Goal: Task Accomplishment & Management: Manage account settings

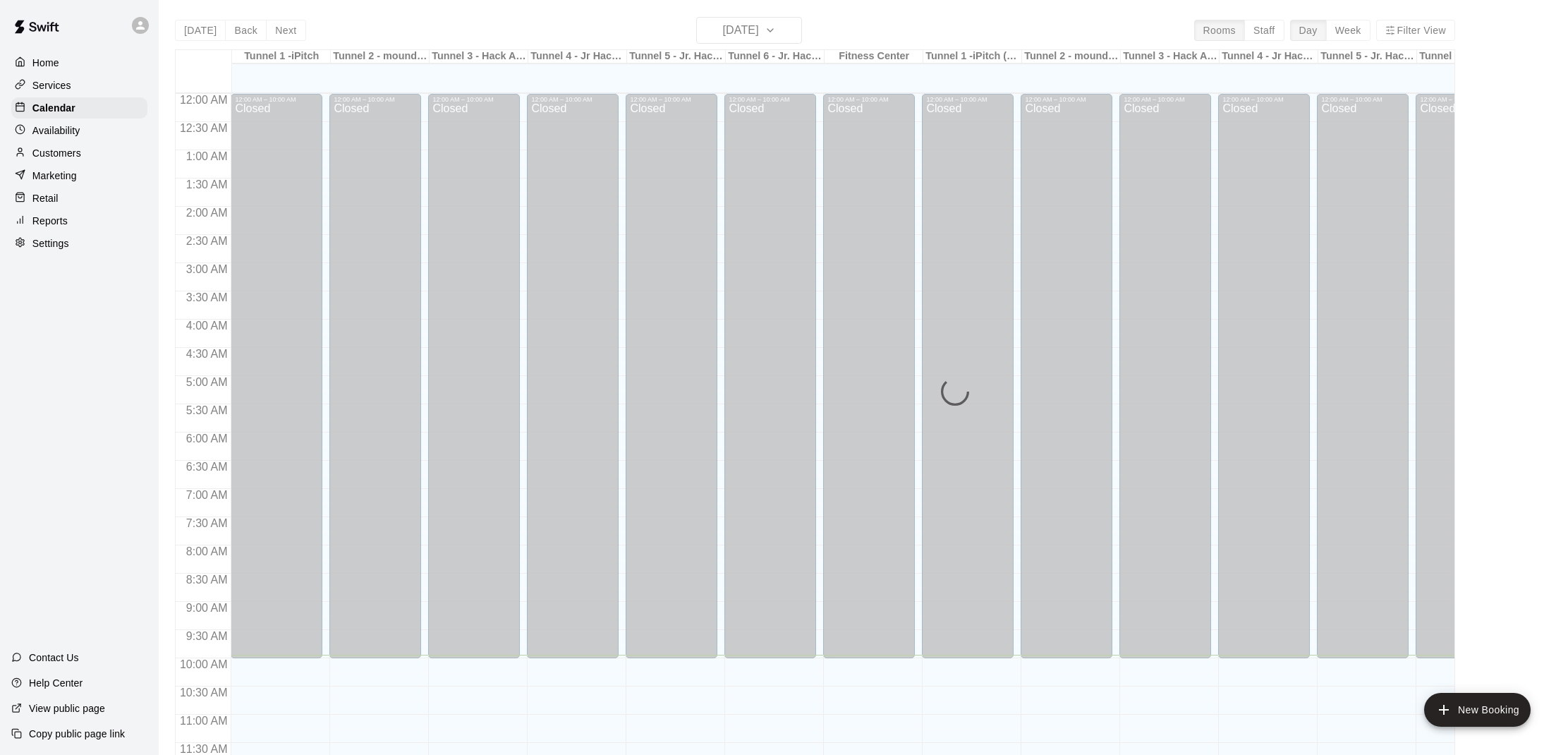
scroll to position [560, 0]
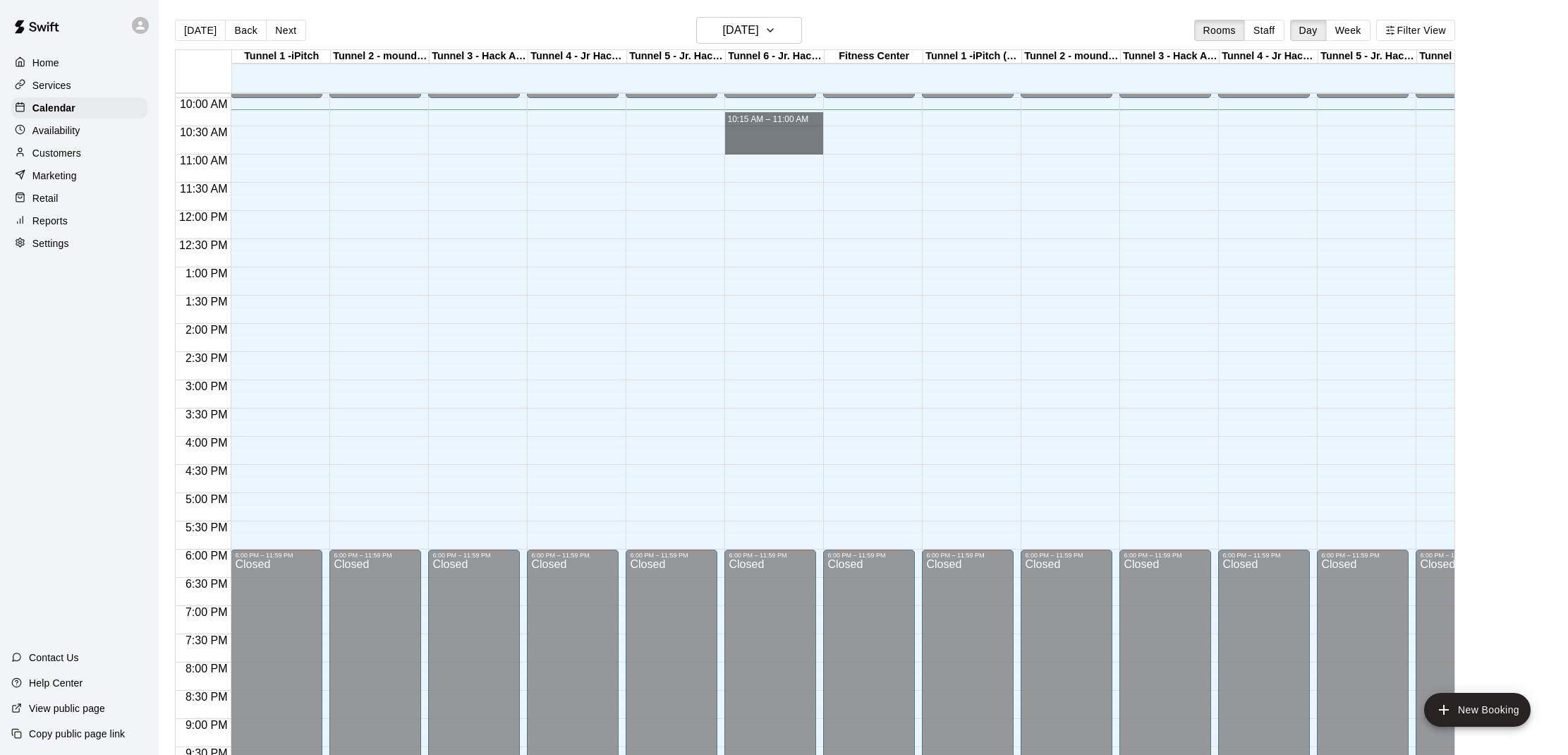
drag, startPoint x: 757, startPoint y: 119, endPoint x: 755, endPoint y: 143, distance: 24.1
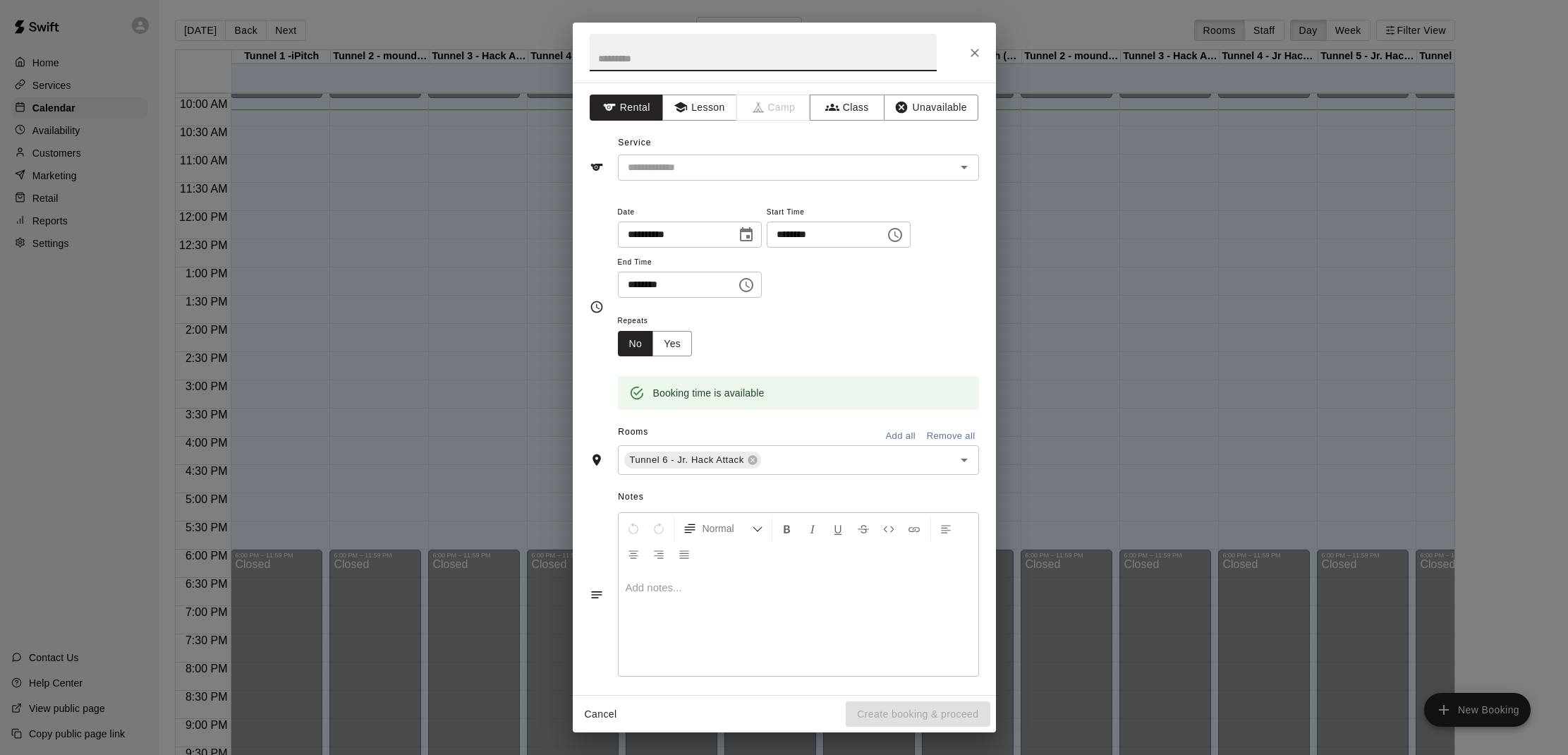
click at [980, 52] on icon "Close" at bounding box center [975, 52] width 14 height 14
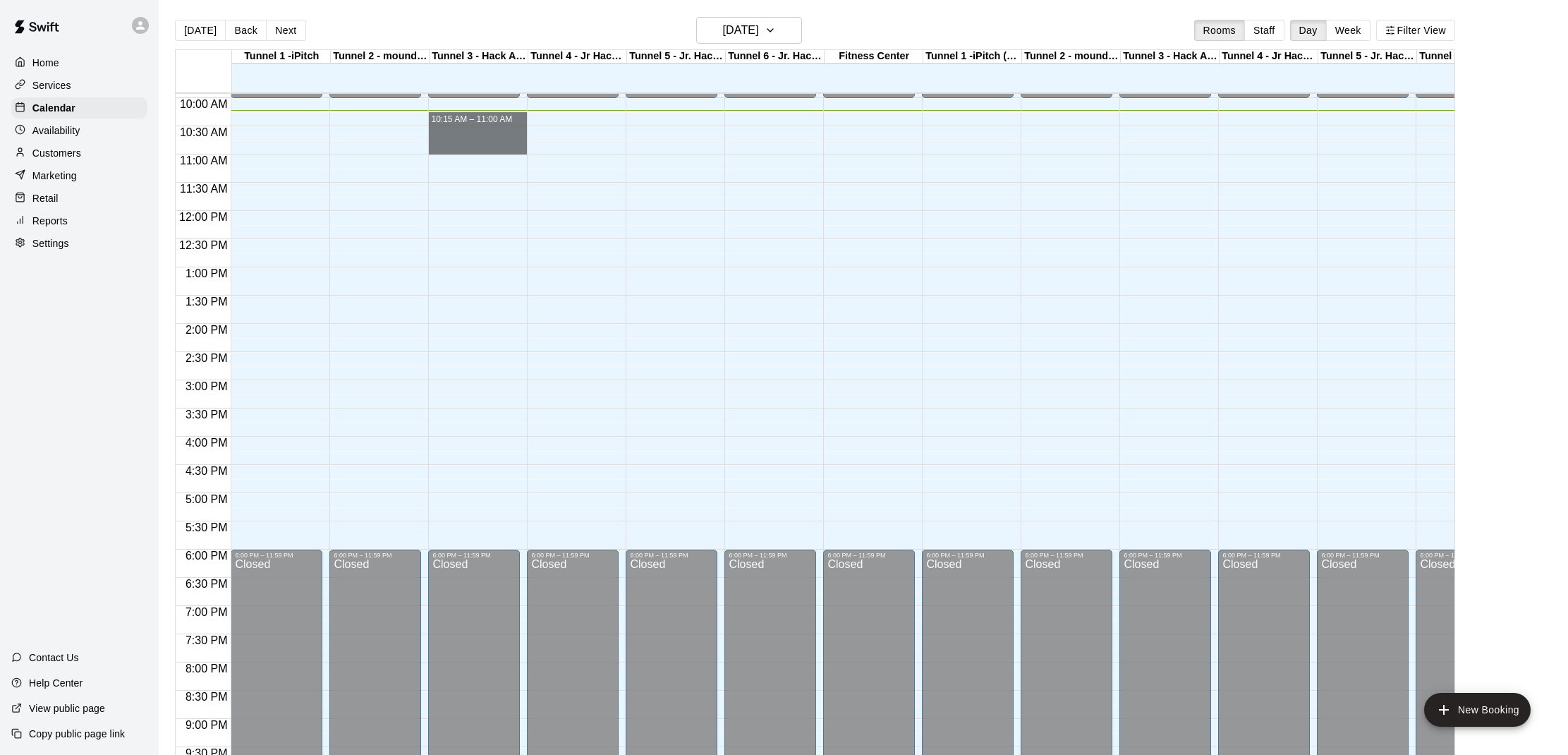
drag, startPoint x: 474, startPoint y: 120, endPoint x: 474, endPoint y: 144, distance: 24.0
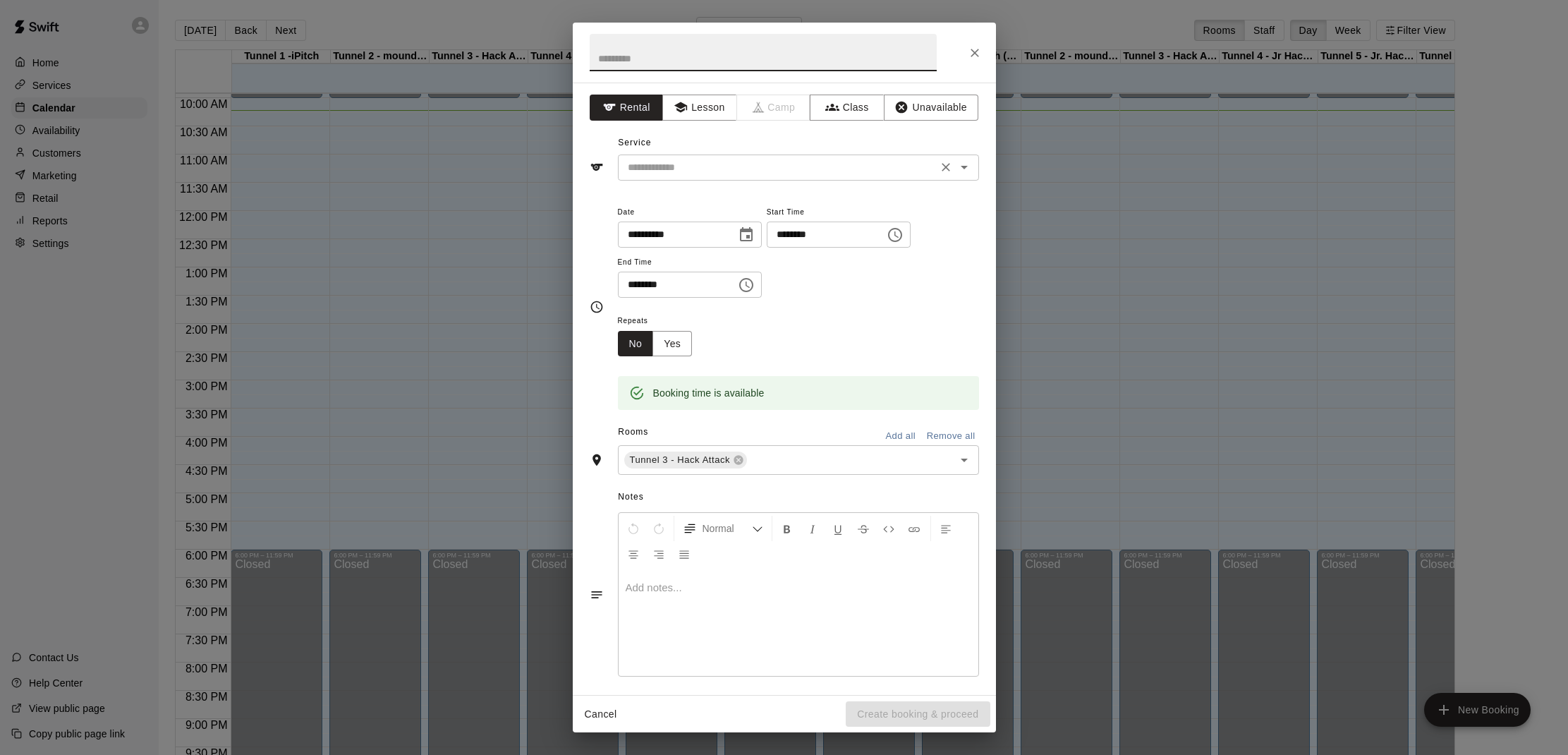
drag, startPoint x: 763, startPoint y: 168, endPoint x: 755, endPoint y: 178, distance: 12.8
click at [764, 169] on input "text" at bounding box center [777, 168] width 311 height 18
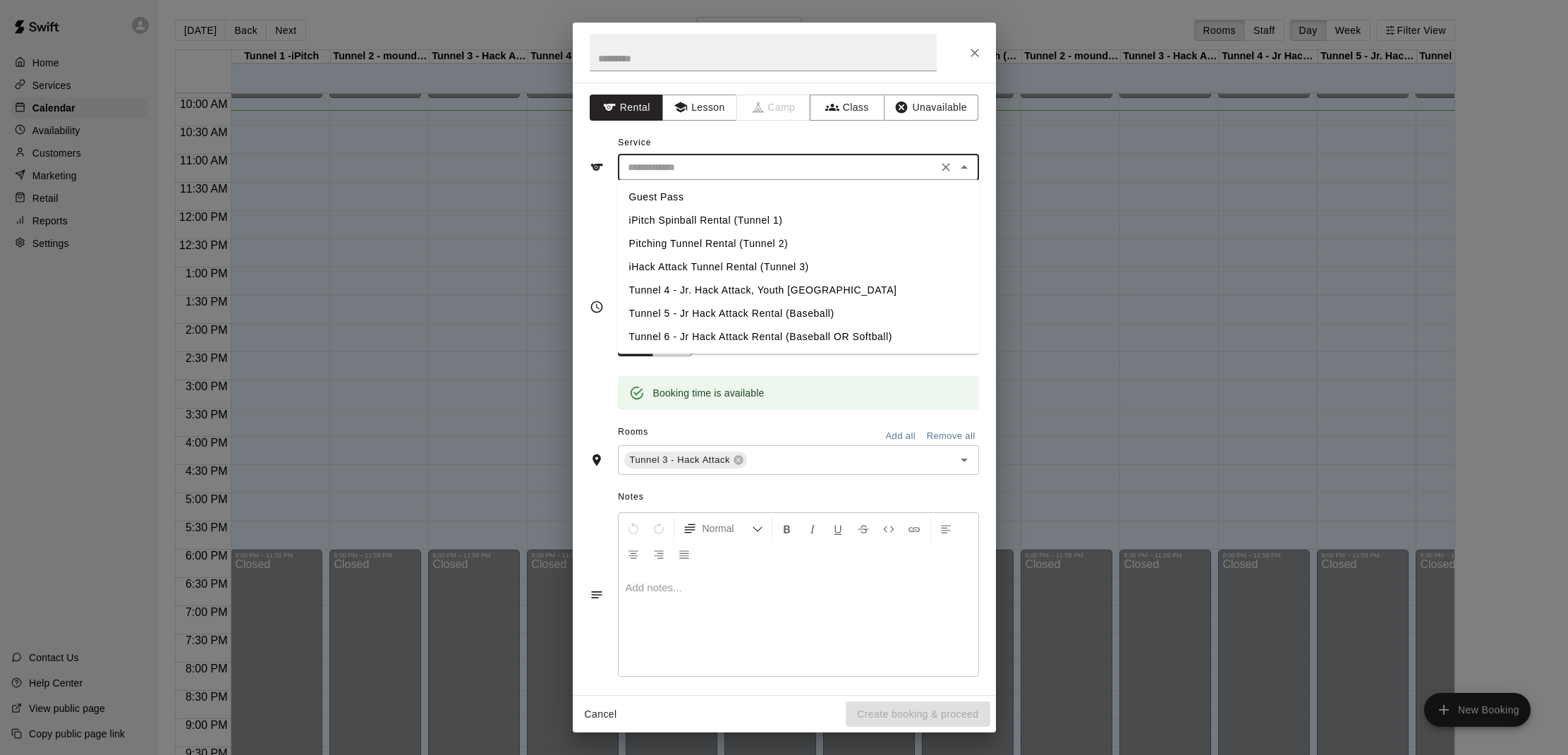
click at [685, 260] on li "iHack Attack Tunnel Rental (Tunnel 3)" at bounding box center [799, 267] width 361 height 23
type input "**********"
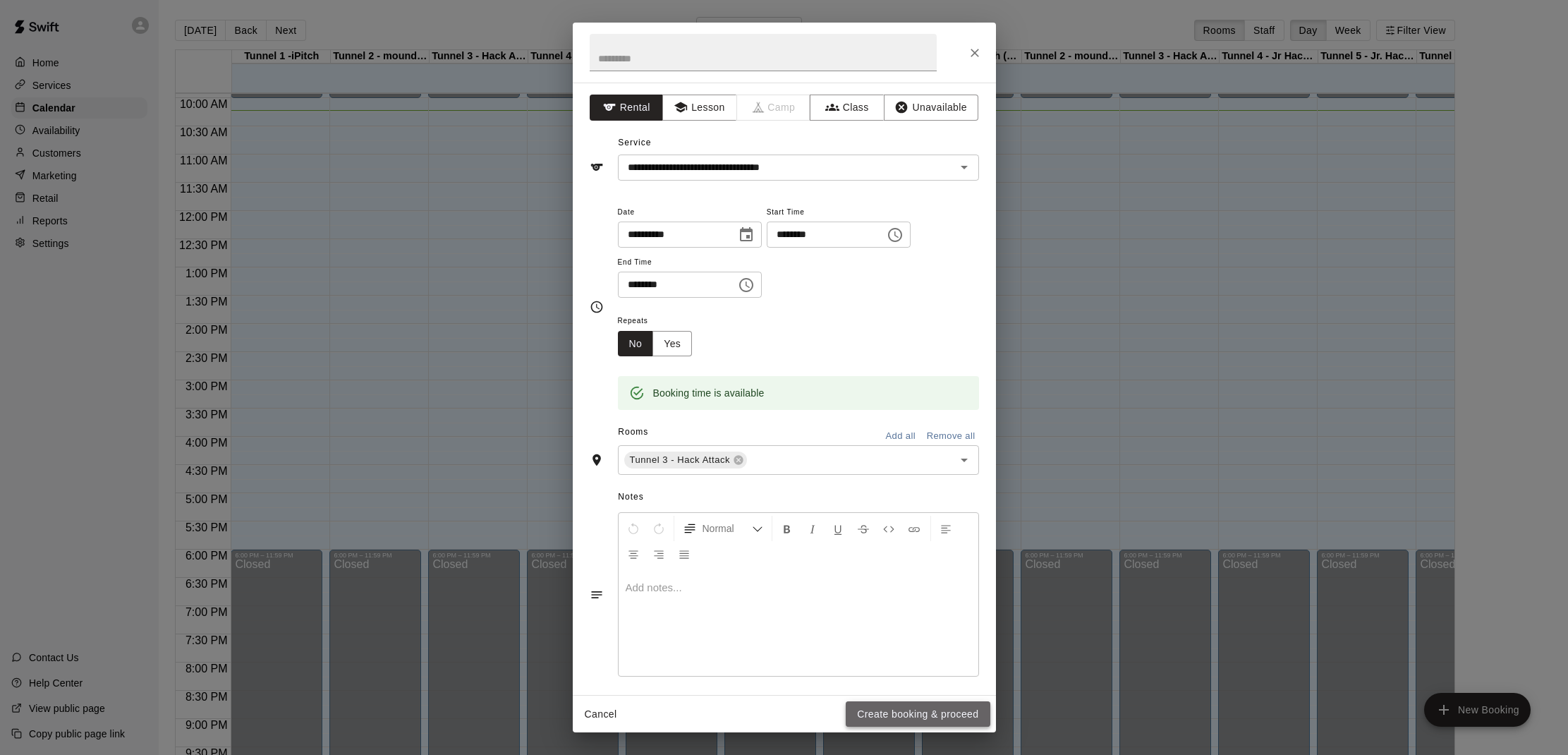
click at [931, 710] on button "Create booking & proceed" at bounding box center [917, 715] width 144 height 26
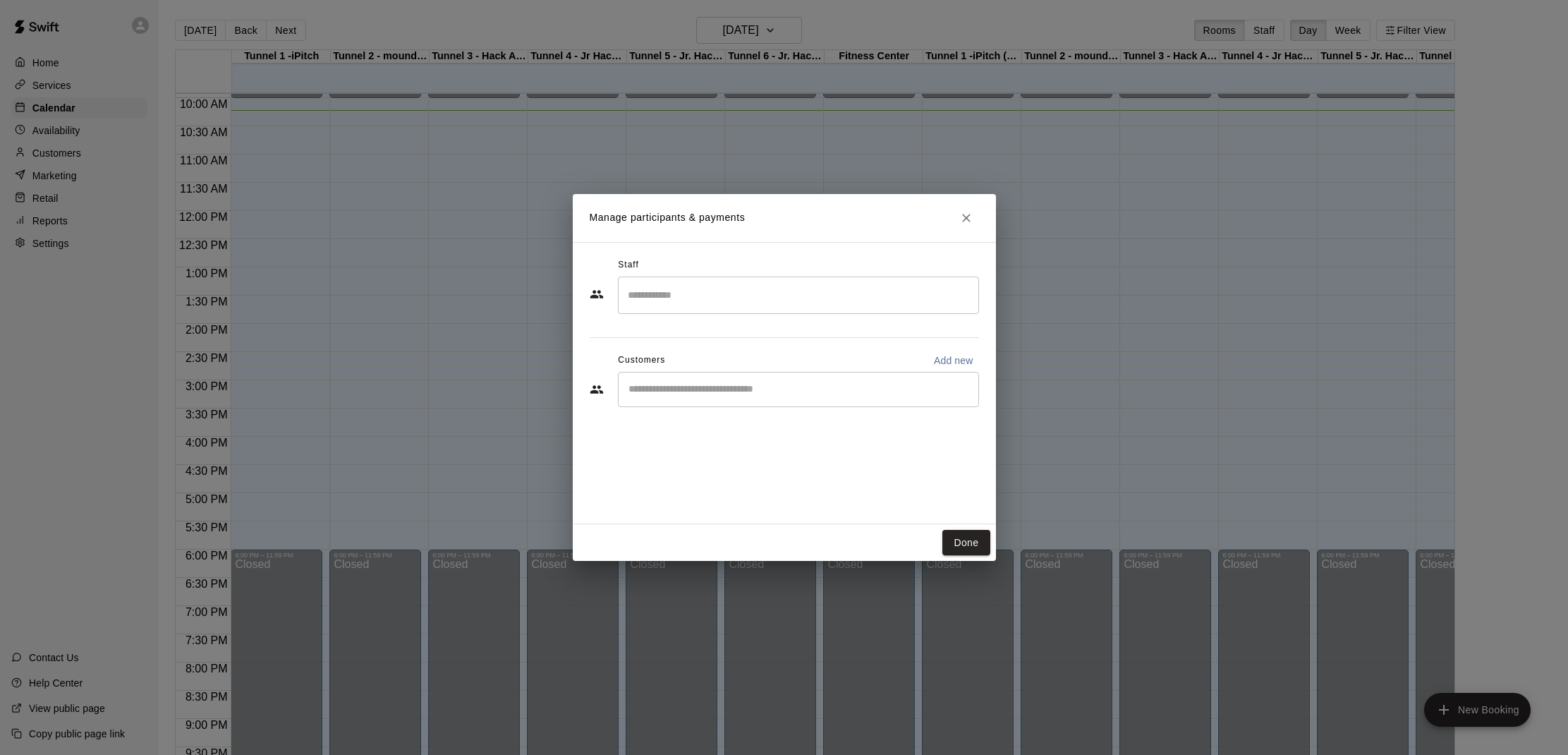
click at [822, 392] on input "Start typing to search customers..." at bounding box center [799, 389] width 349 height 14
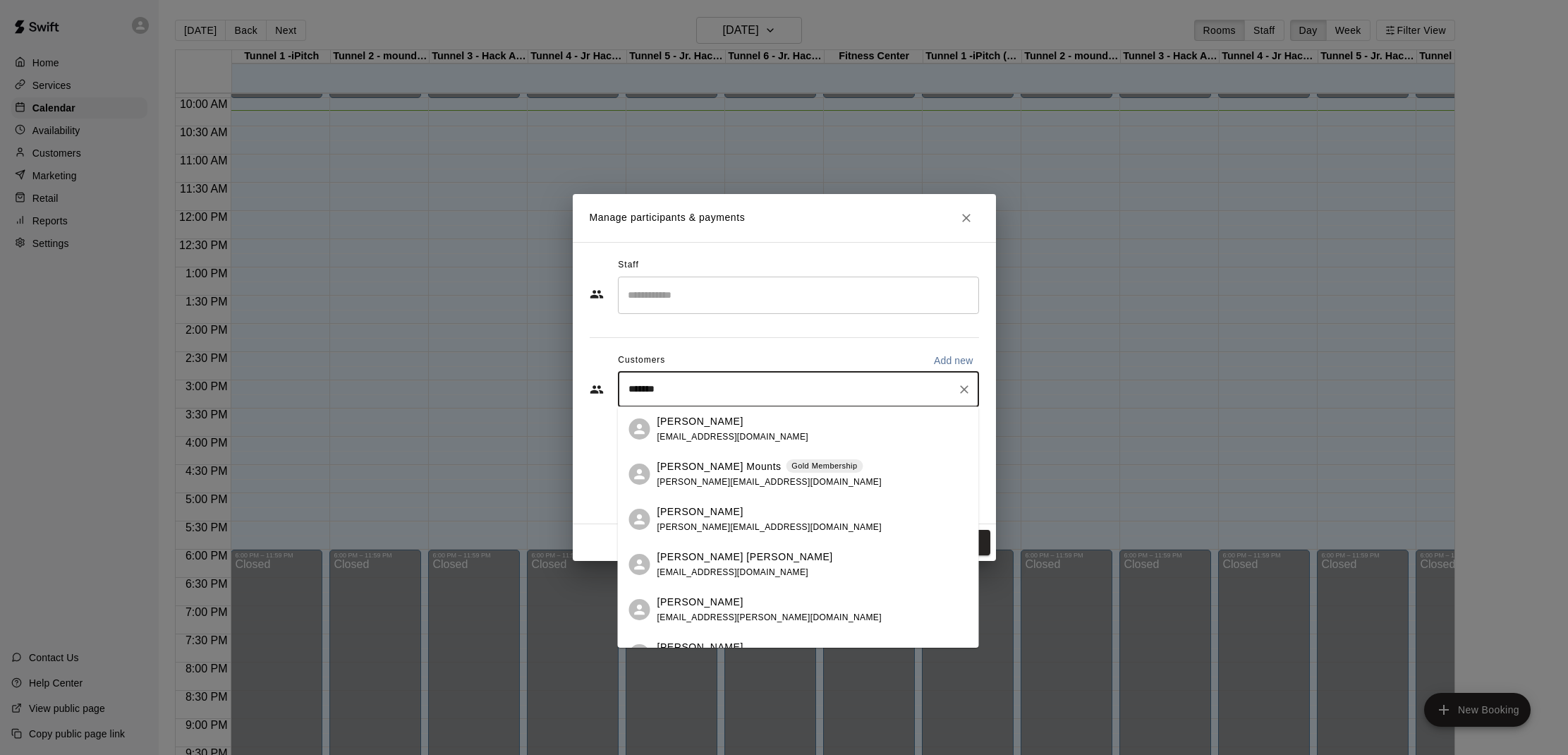
type input "********"
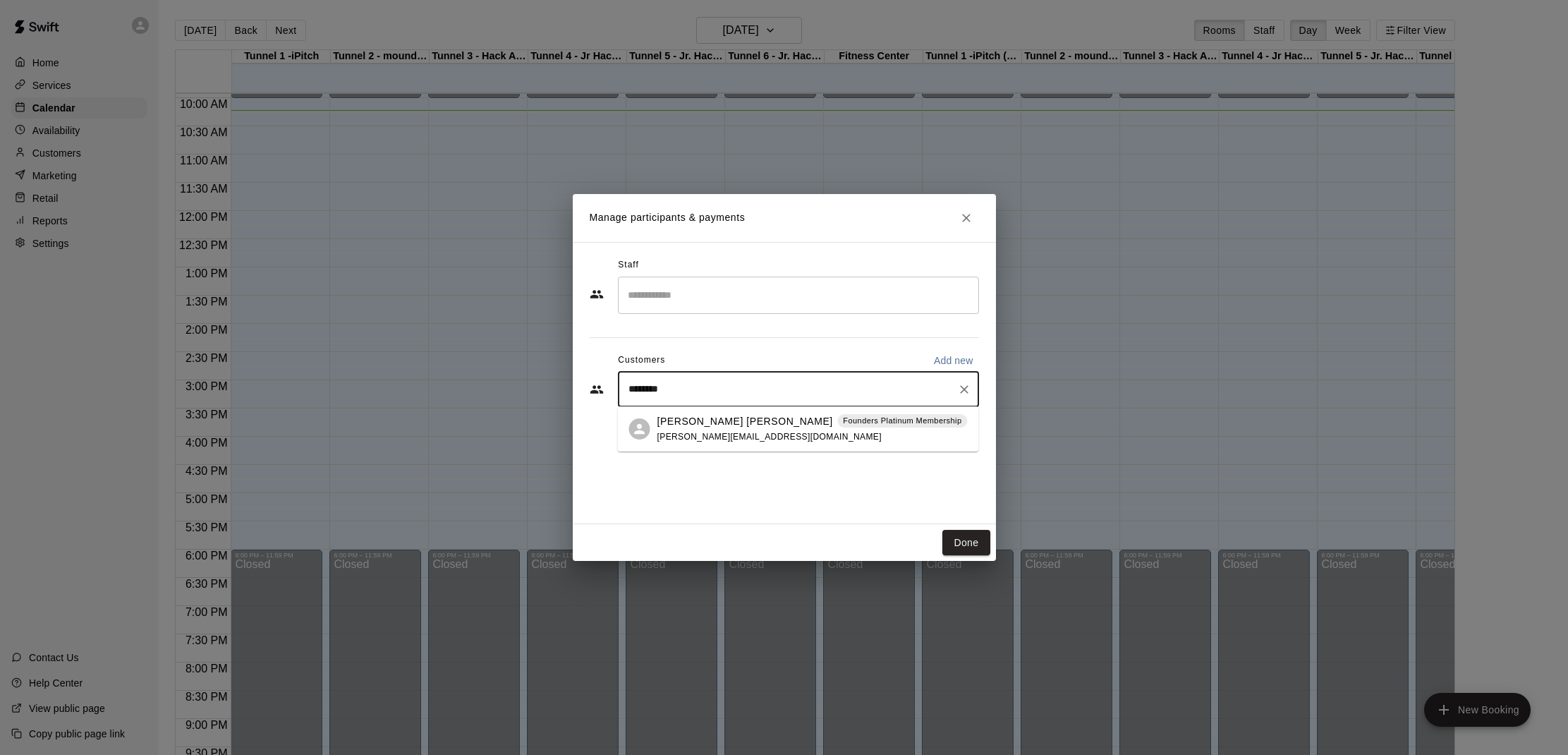
click at [772, 437] on div "[PERSON_NAME] [PERSON_NAME] Founders Platinum Membership [PERSON_NAME][EMAIL_AD…" at bounding box center [813, 429] width 310 height 30
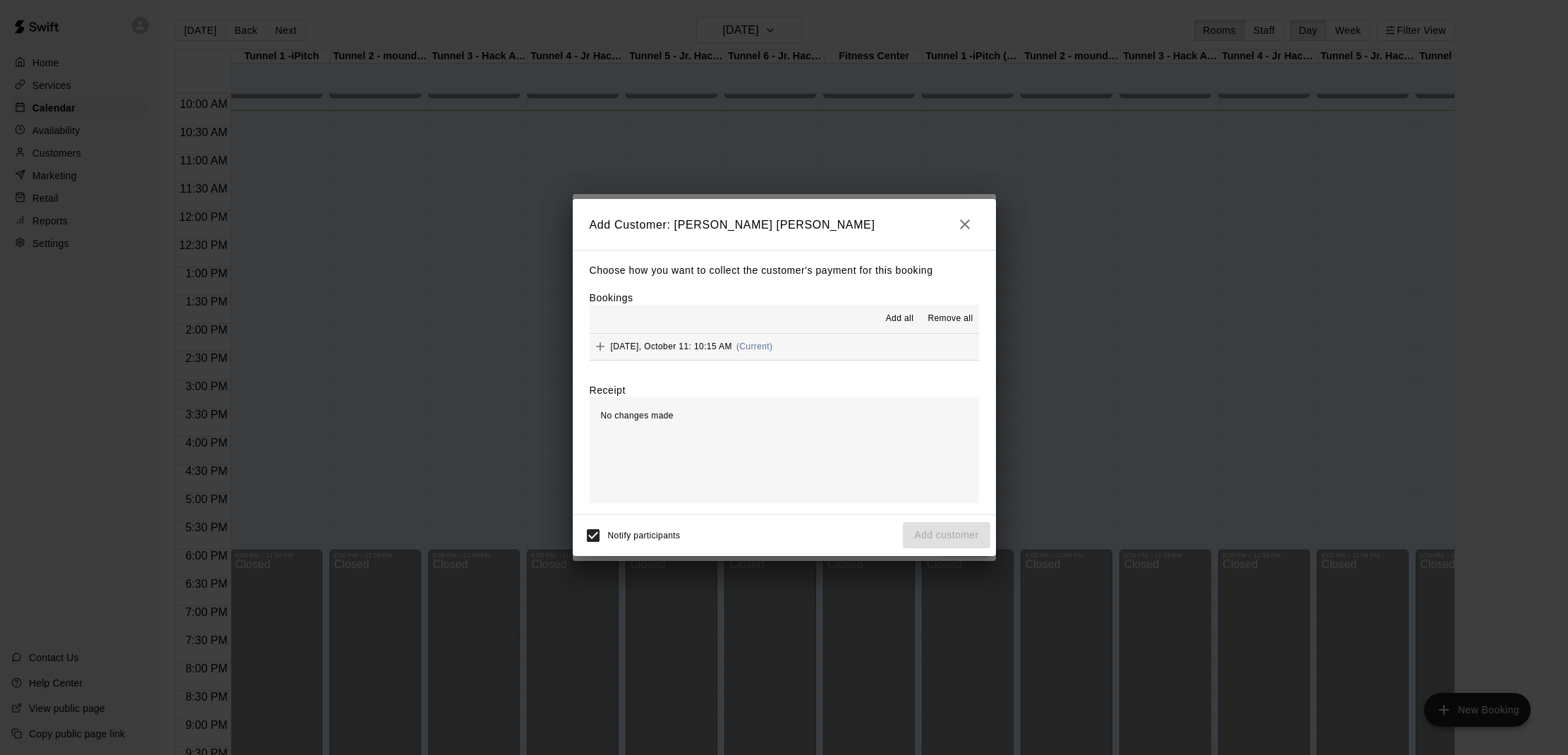
drag, startPoint x: 906, startPoint y: 320, endPoint x: 914, endPoint y: 325, distance: 9.4
click at [906, 320] on span "Add all" at bounding box center [900, 319] width 29 height 14
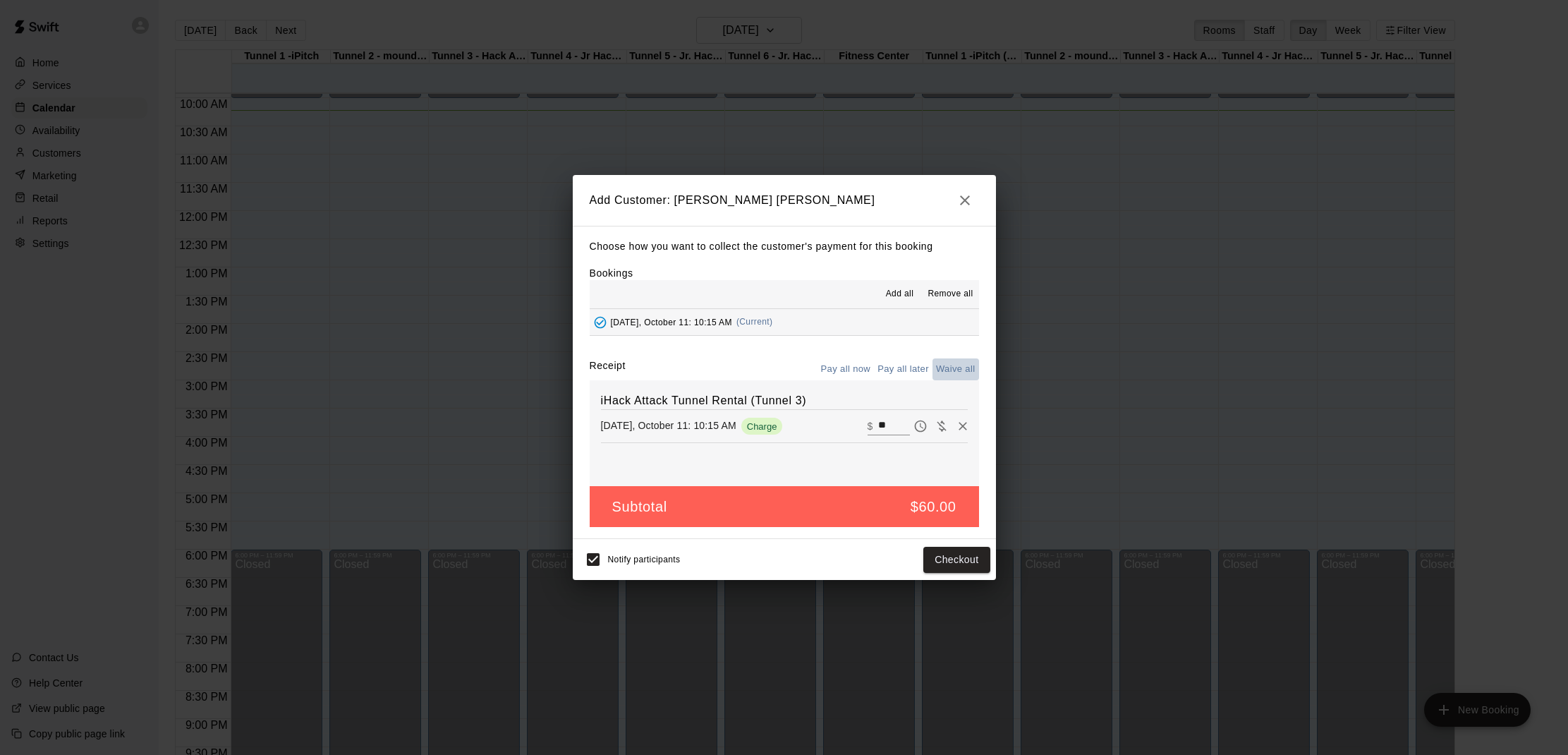
drag, startPoint x: 961, startPoint y: 363, endPoint x: 957, endPoint y: 379, distance: 16.5
click at [961, 363] on button "Waive all" at bounding box center [955, 369] width 46 height 22
type input "*"
click at [956, 562] on button "Add customer" at bounding box center [946, 560] width 86 height 26
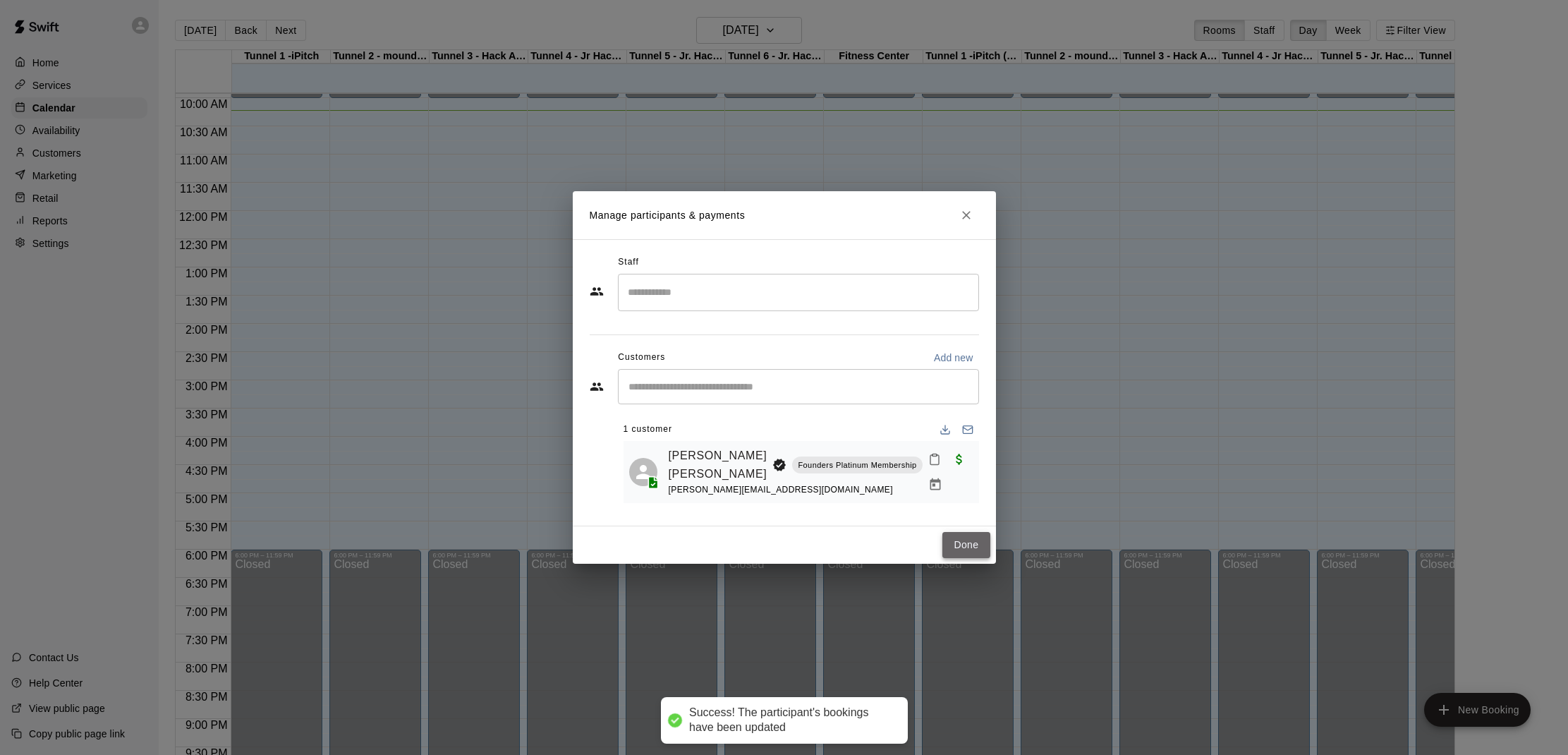
click at [973, 540] on button "Done" at bounding box center [965, 545] width 47 height 26
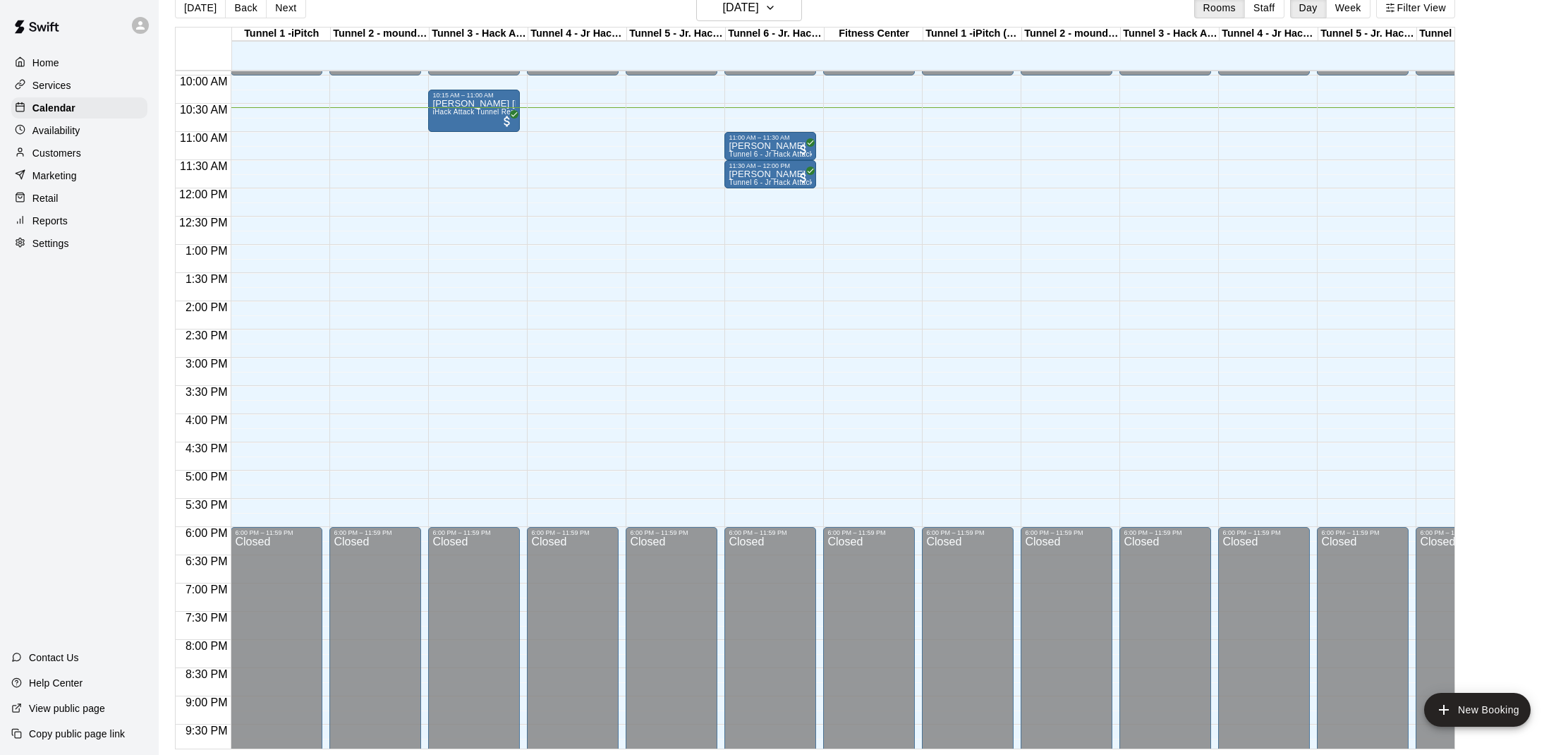
scroll to position [23, 0]
drag, startPoint x: 757, startPoint y: 108, endPoint x: 757, endPoint y: 121, distance: 13.0
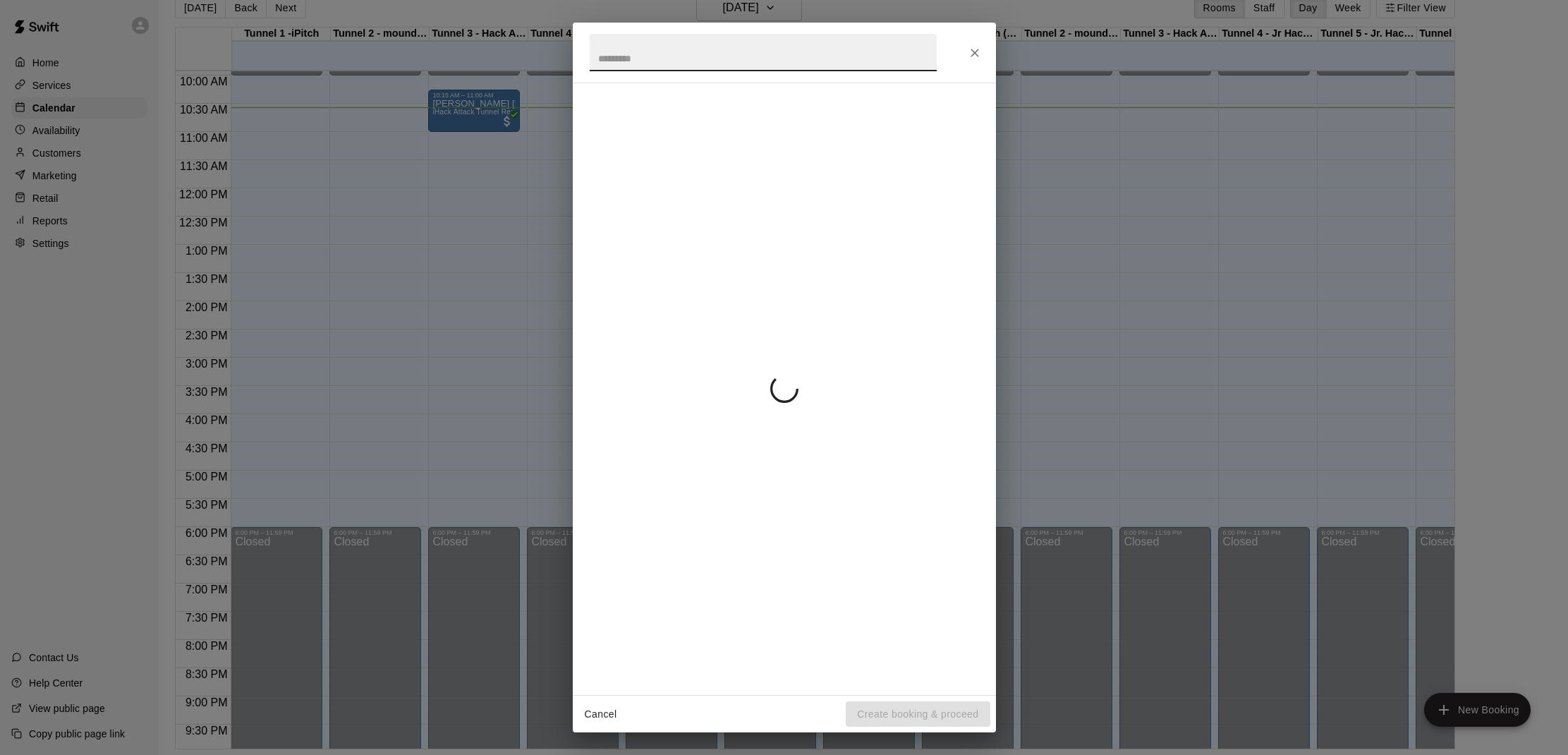
scroll to position [558, 0]
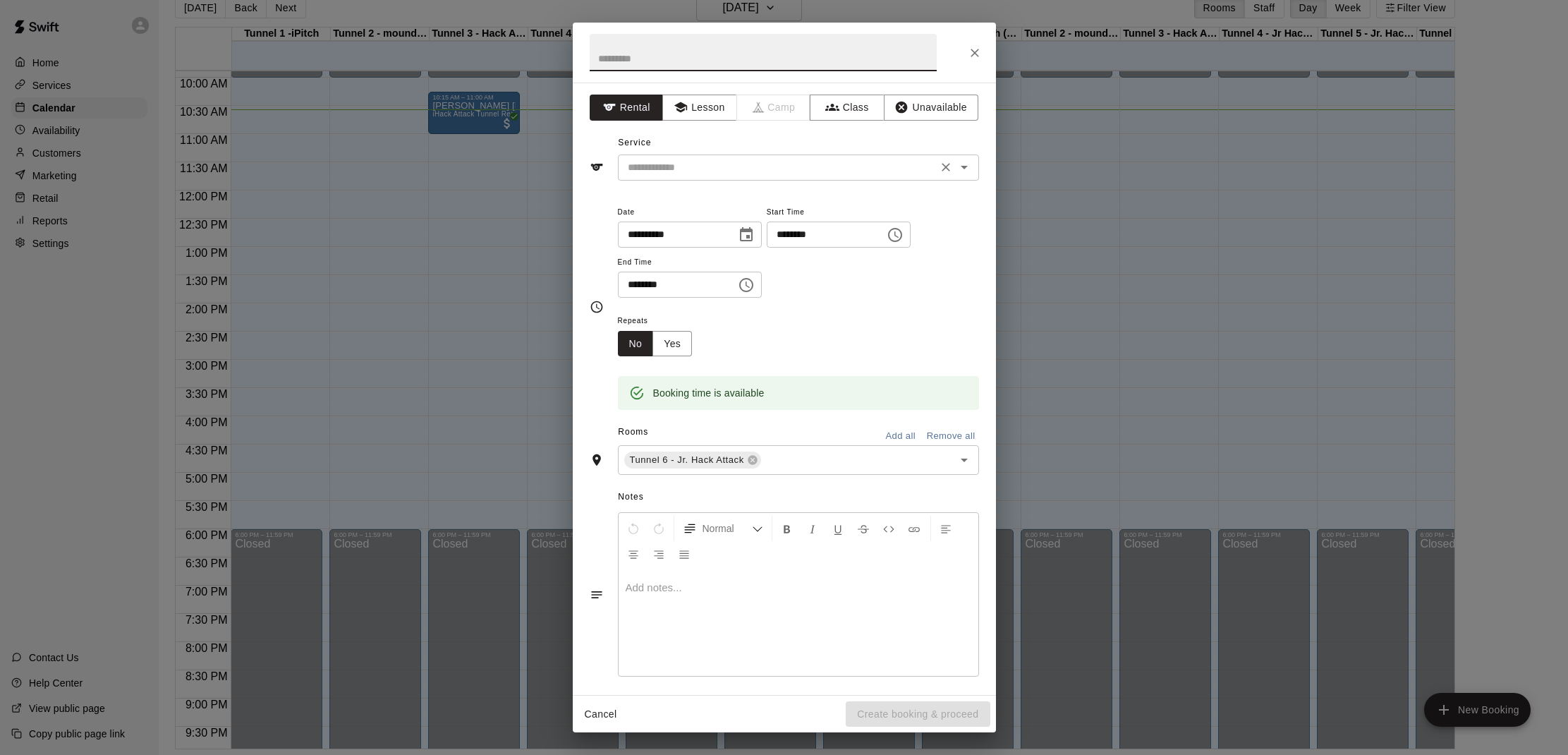
click at [715, 175] on input "text" at bounding box center [777, 168] width 311 height 18
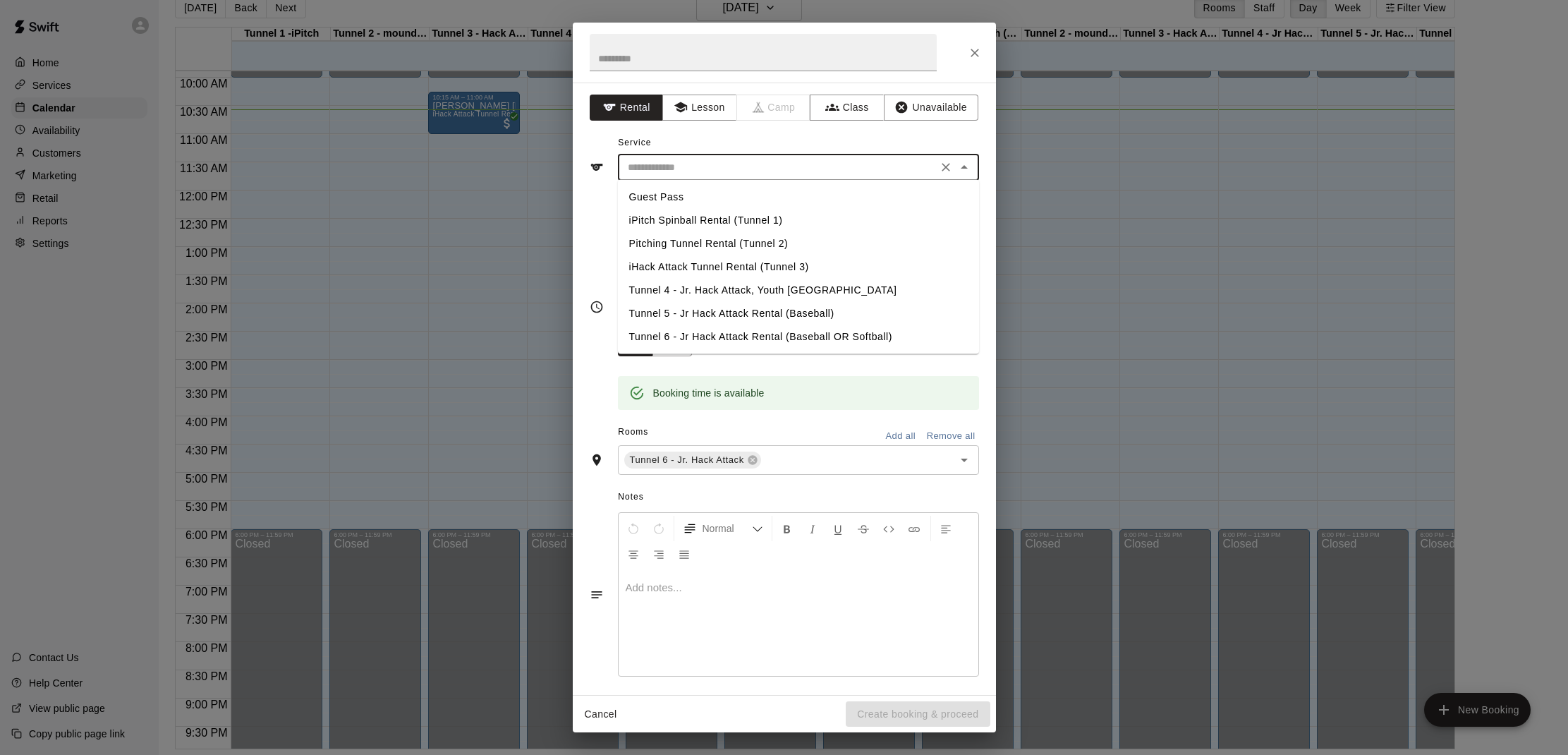
click at [698, 334] on li "Tunnel 6 - Jr Hack Attack Rental (Baseball OR Softball)" at bounding box center [799, 337] width 361 height 23
type input "**********"
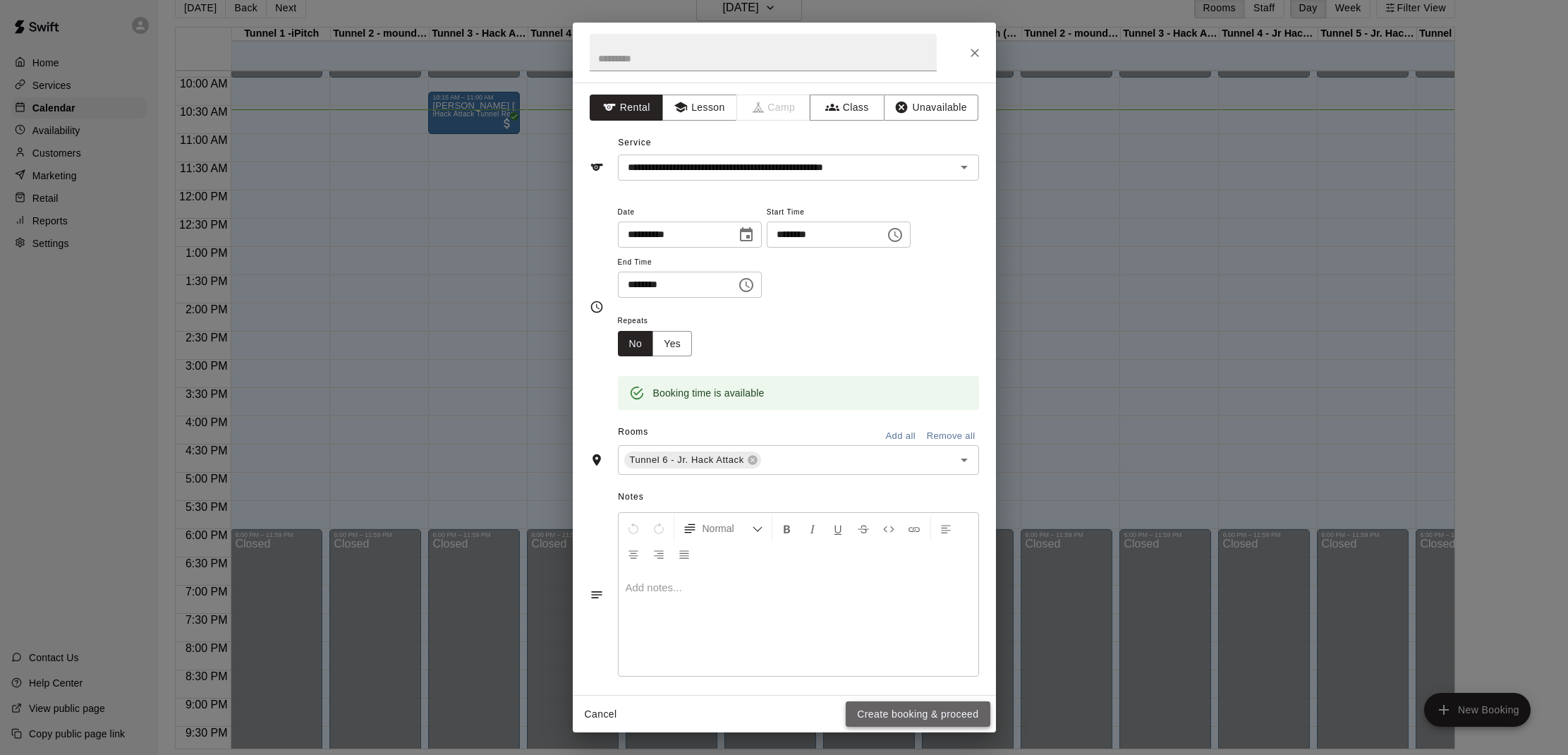
click at [959, 708] on button "Create booking & proceed" at bounding box center [917, 715] width 144 height 26
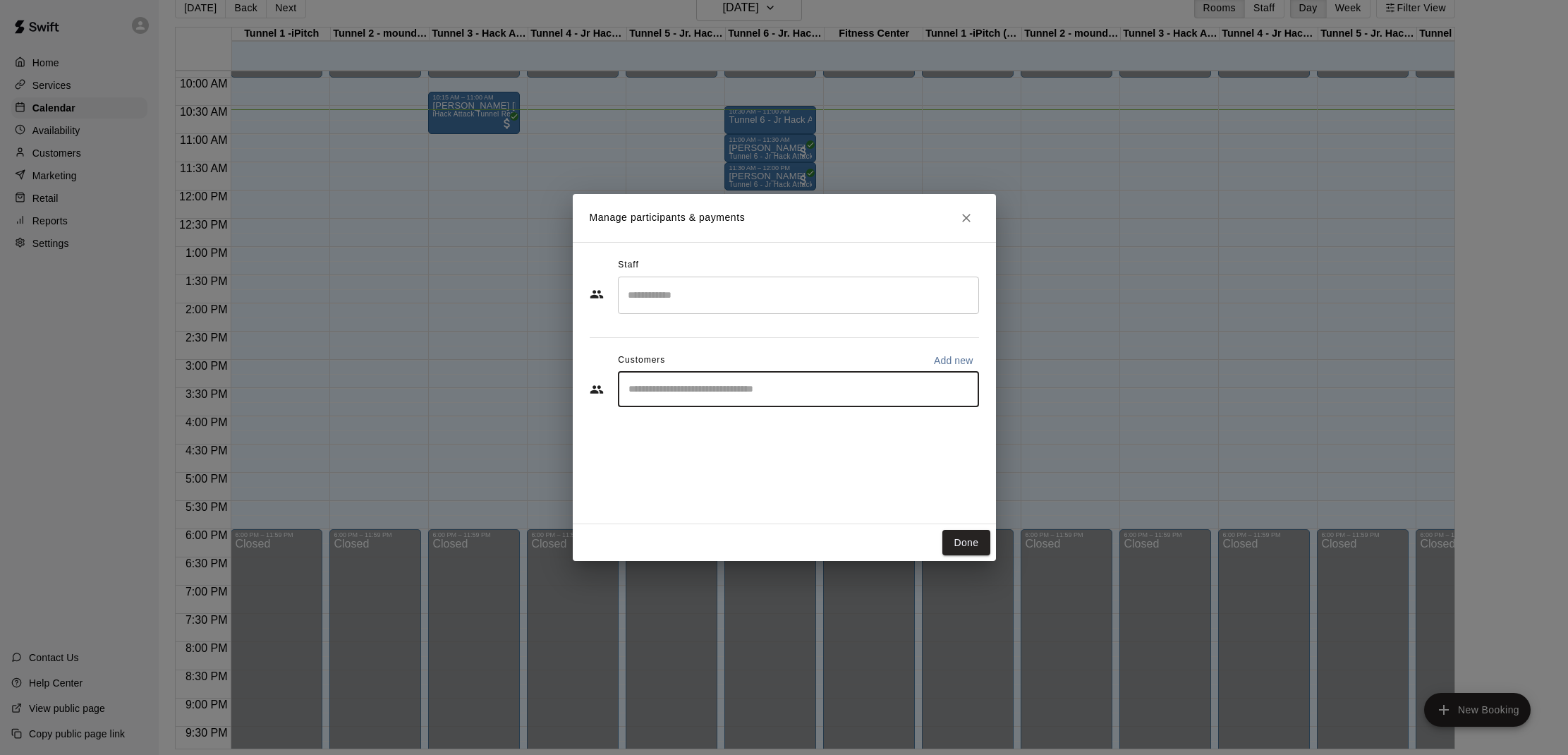
click at [727, 387] on input "Start typing to search customers..." at bounding box center [799, 389] width 349 height 14
type input "*****"
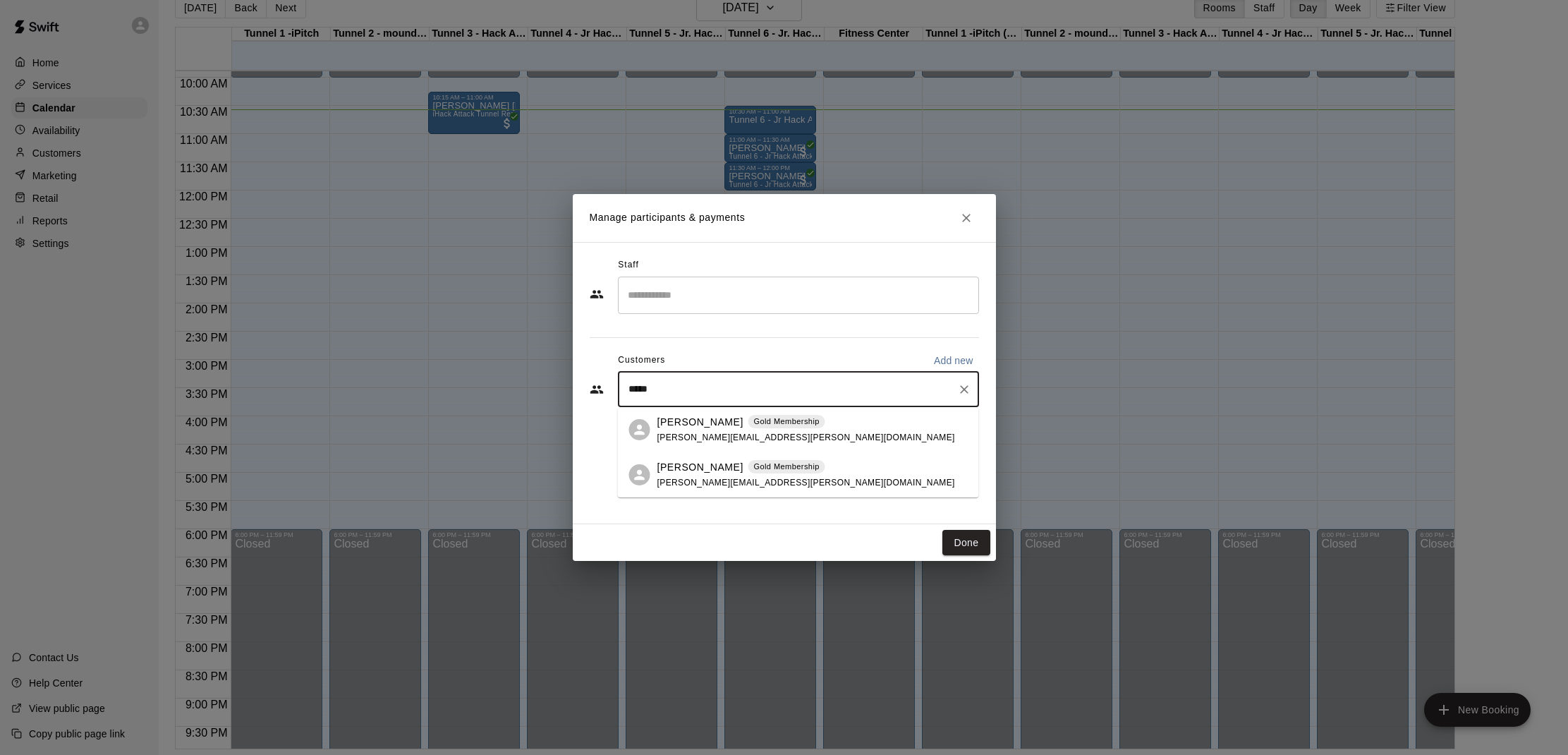
click at [679, 426] on p "[PERSON_NAME]" at bounding box center [701, 422] width 86 height 15
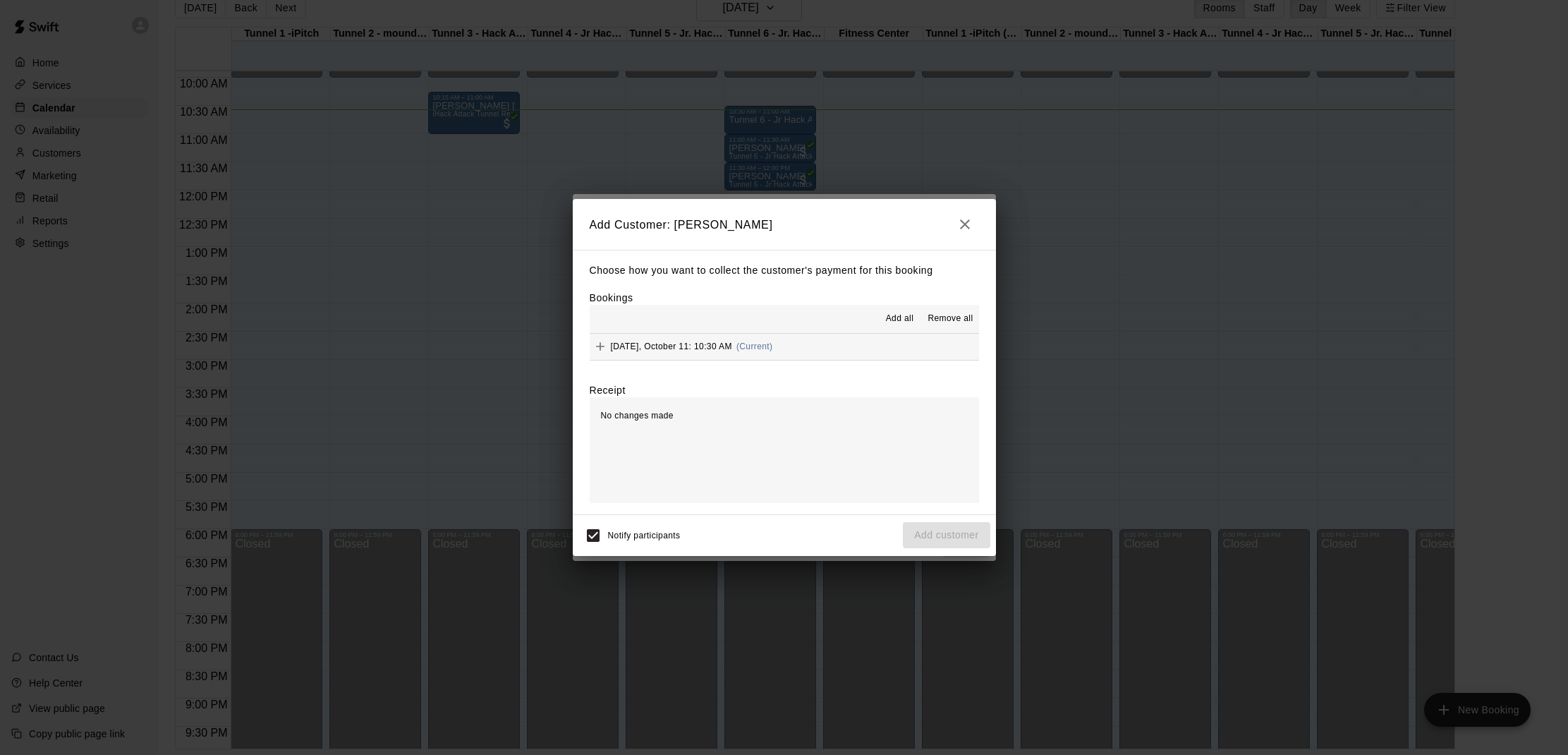
click at [894, 320] on span "Add all" at bounding box center [900, 319] width 29 height 14
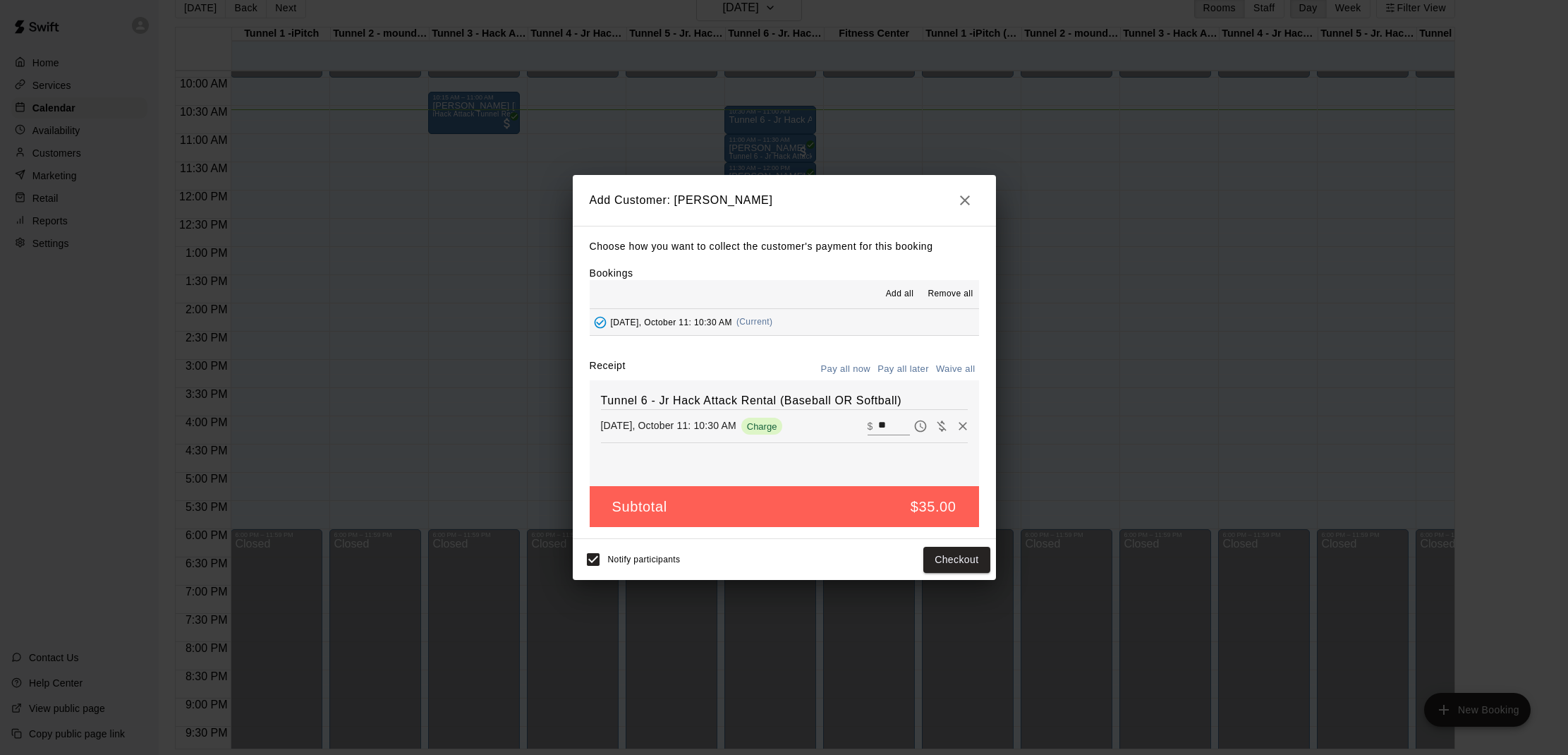
click at [951, 371] on button "Waive all" at bounding box center [955, 369] width 46 height 22
type input "*"
click at [957, 557] on button "Add customer" at bounding box center [946, 560] width 86 height 26
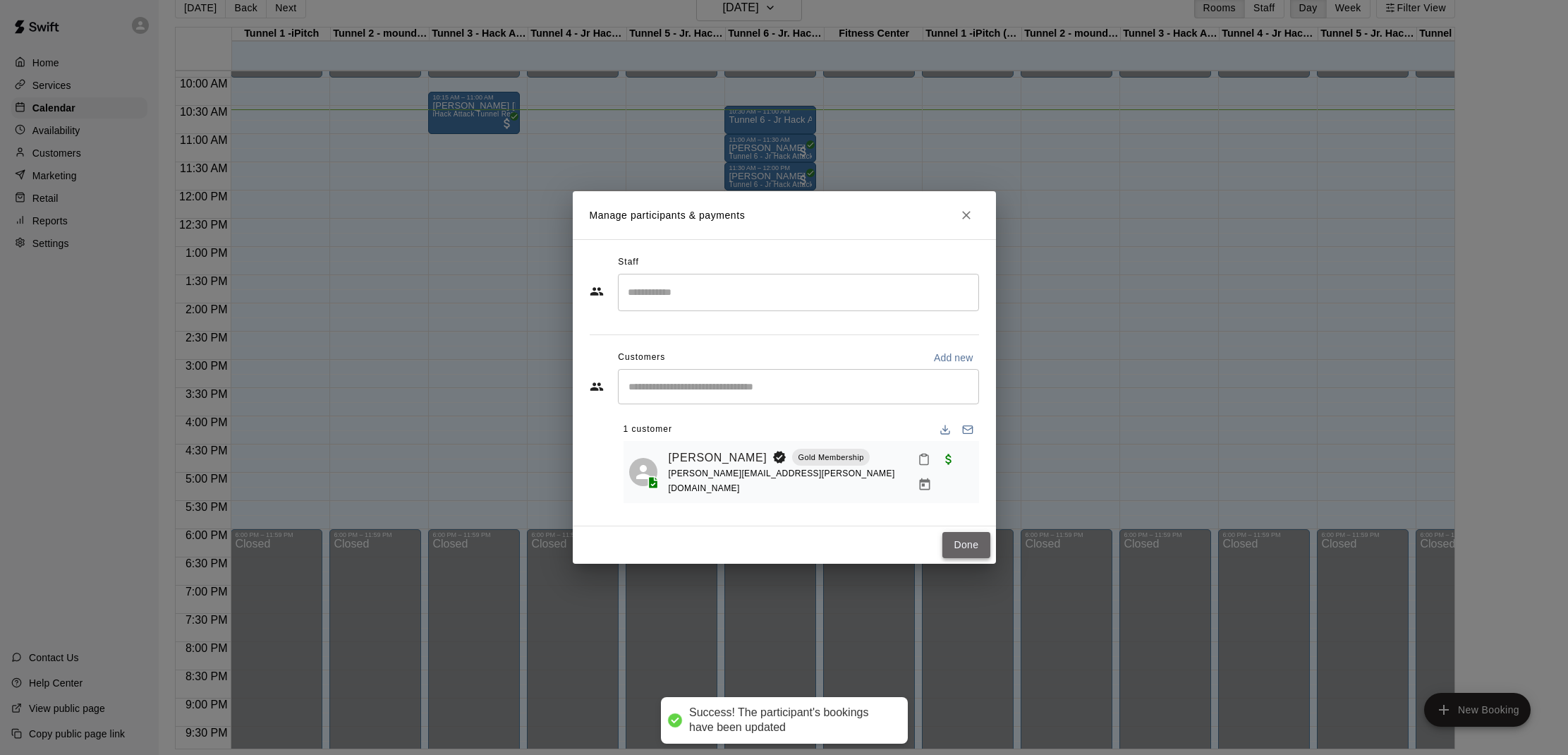
click at [968, 537] on button "Done" at bounding box center [965, 545] width 47 height 26
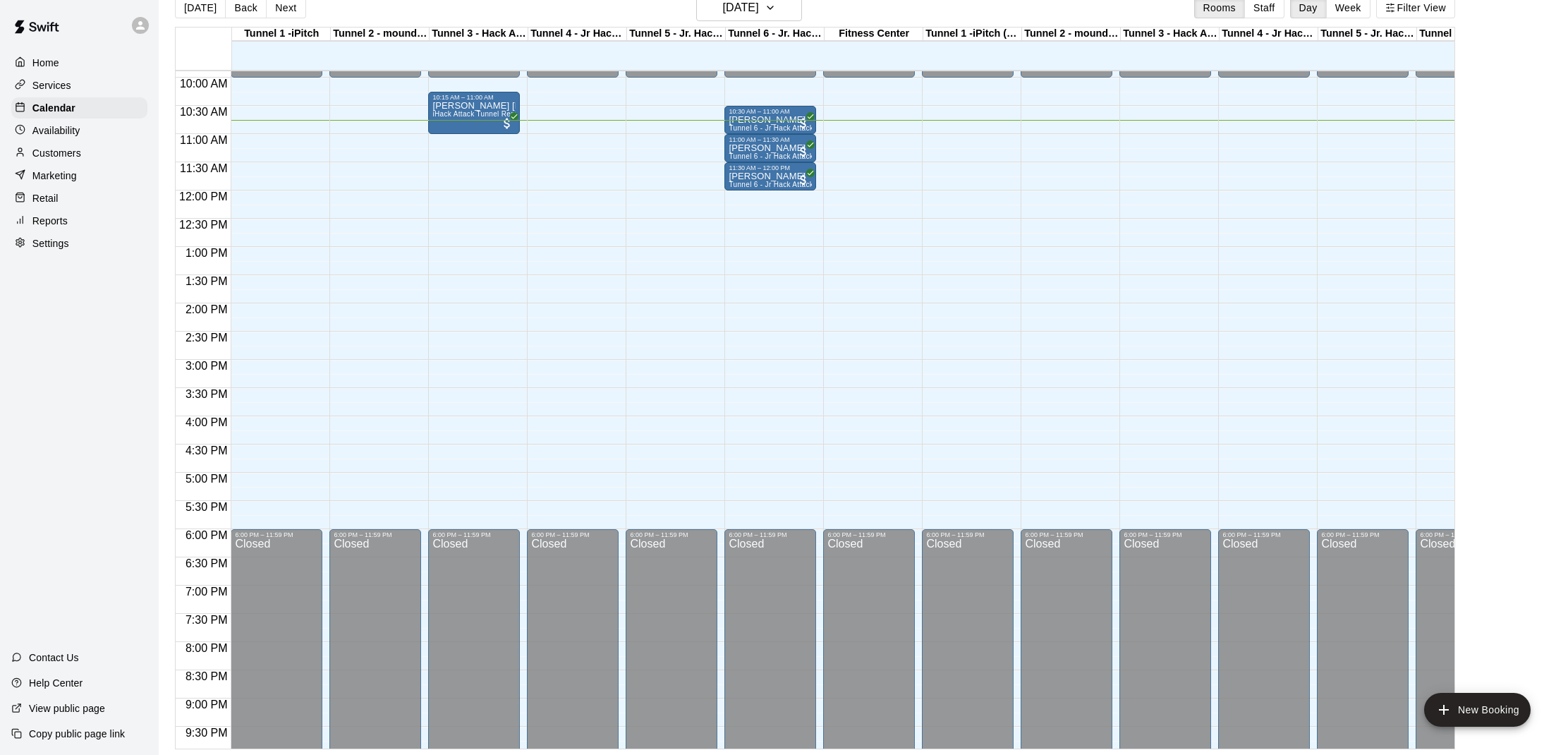
click at [968, 537] on div "6:00 PM – 11:59 PM" at bounding box center [968, 534] width 83 height 7
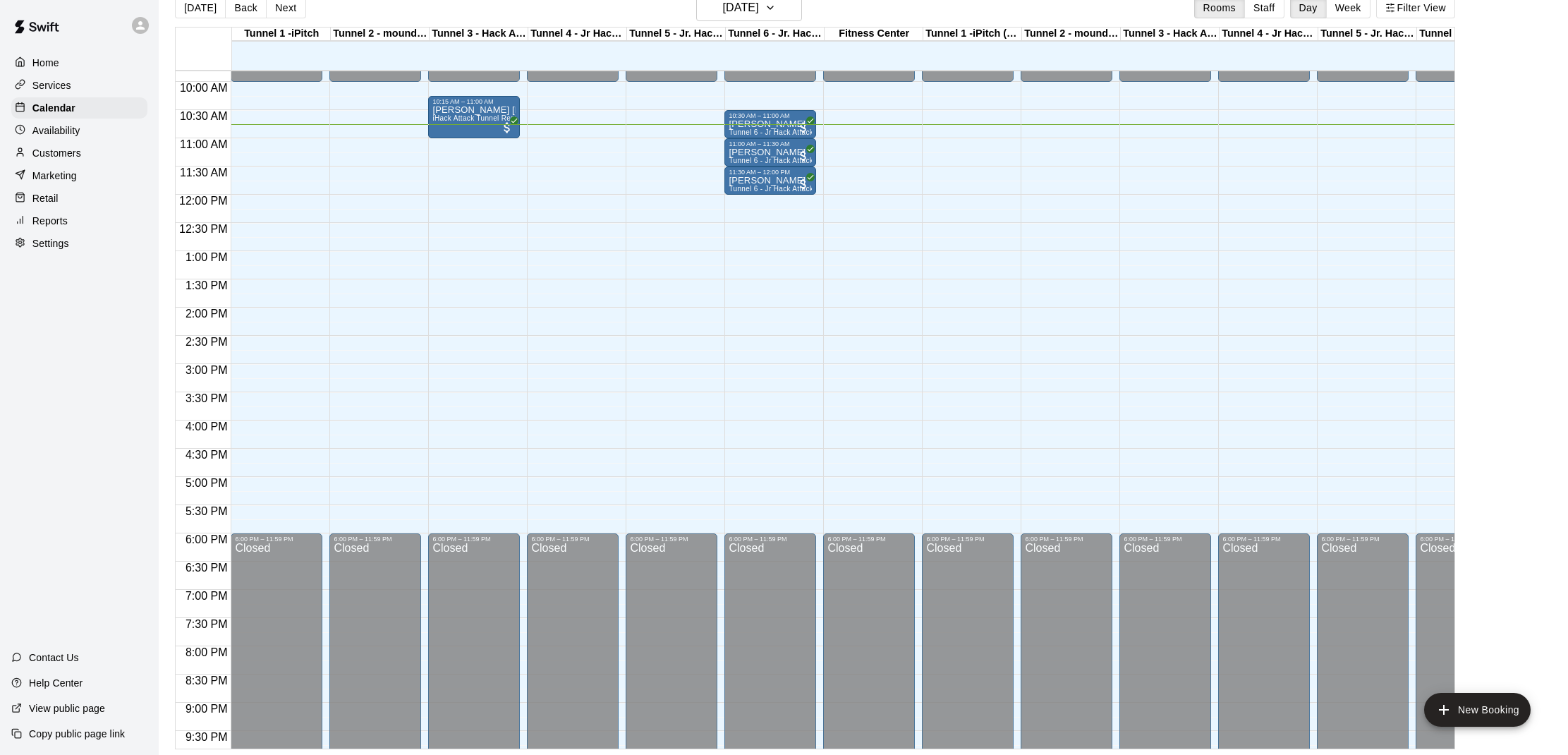
click at [64, 193] on div "Retail" at bounding box center [79, 198] width 136 height 21
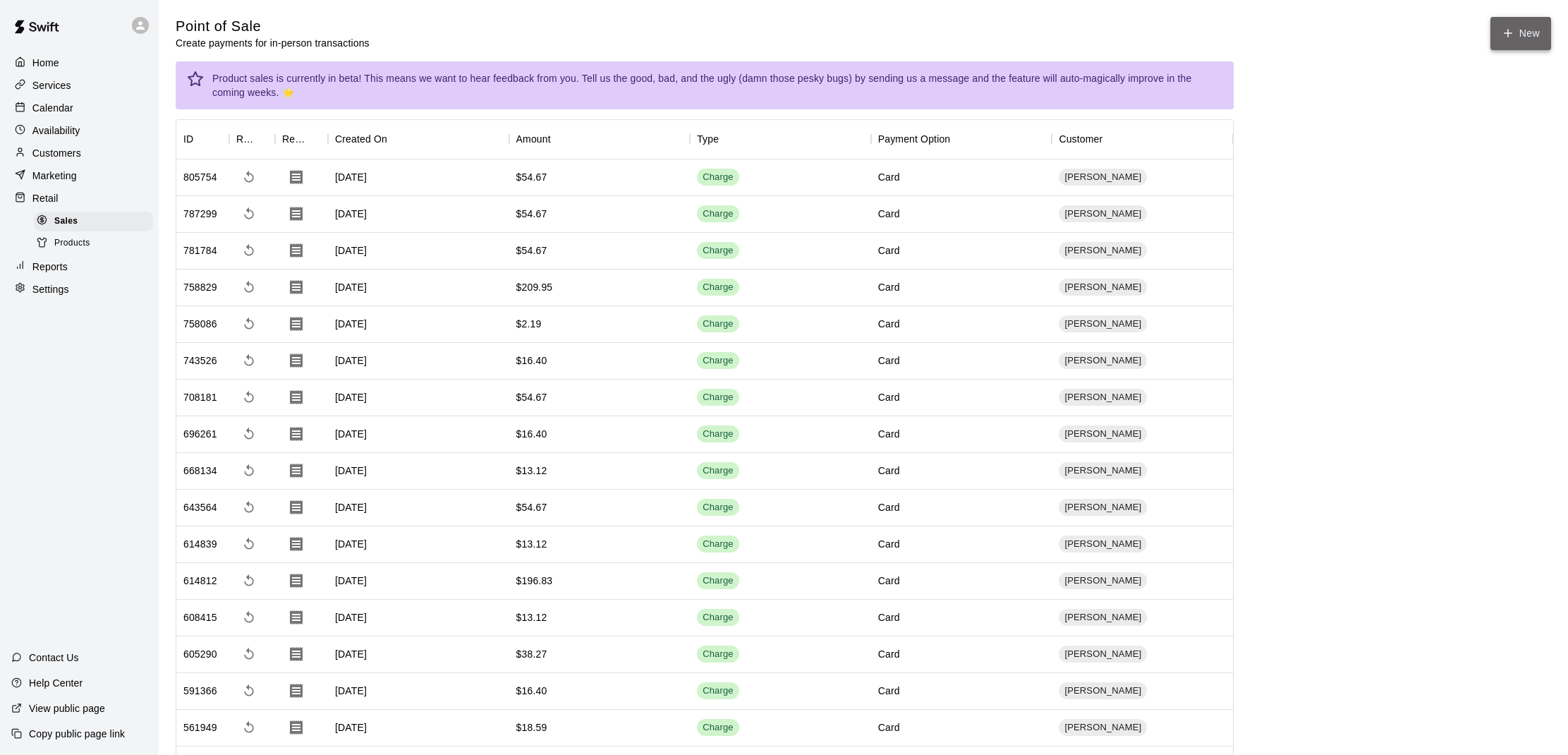
click at [1506, 26] on button "New" at bounding box center [1520, 33] width 61 height 33
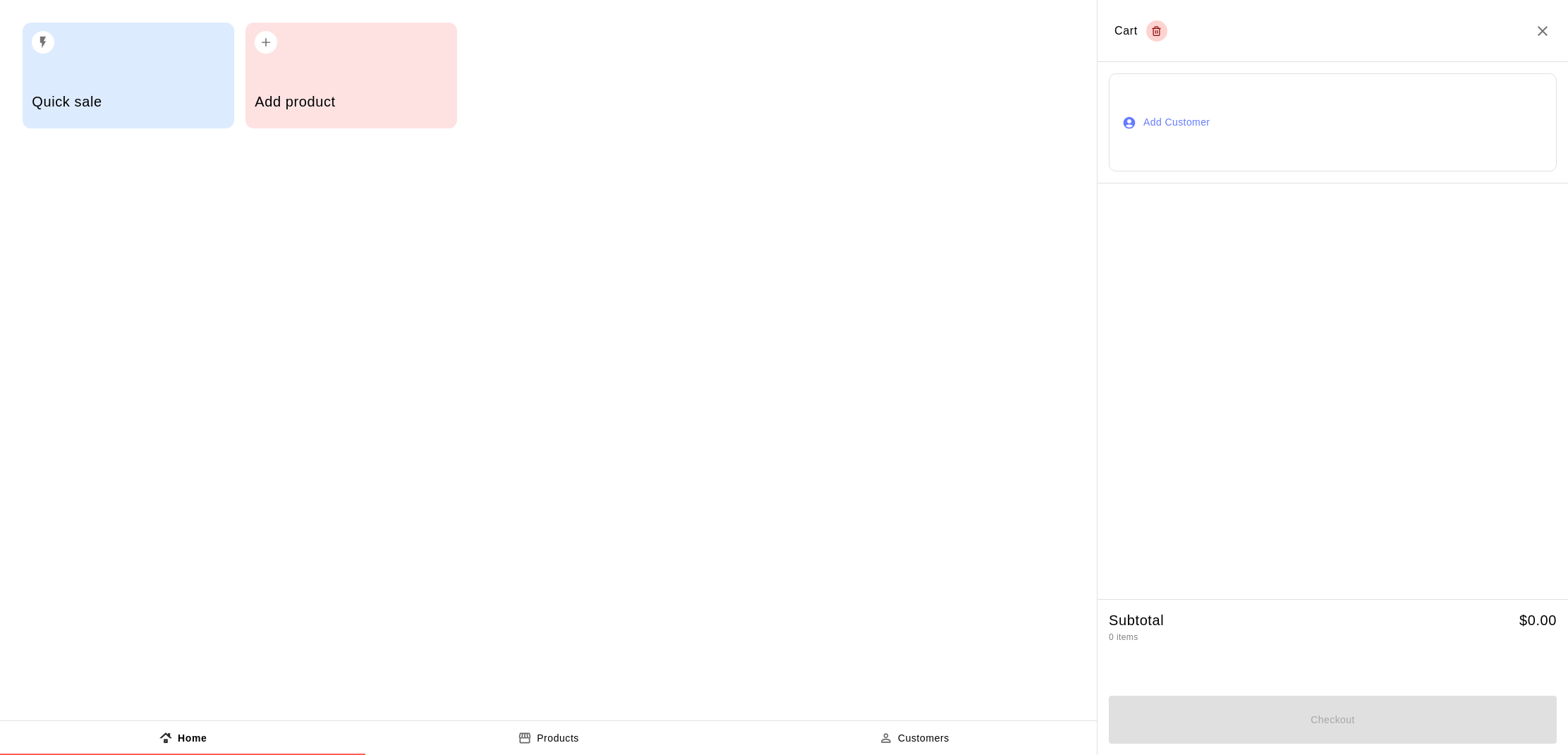
click at [307, 84] on div "Add product" at bounding box center [351, 103] width 193 height 50
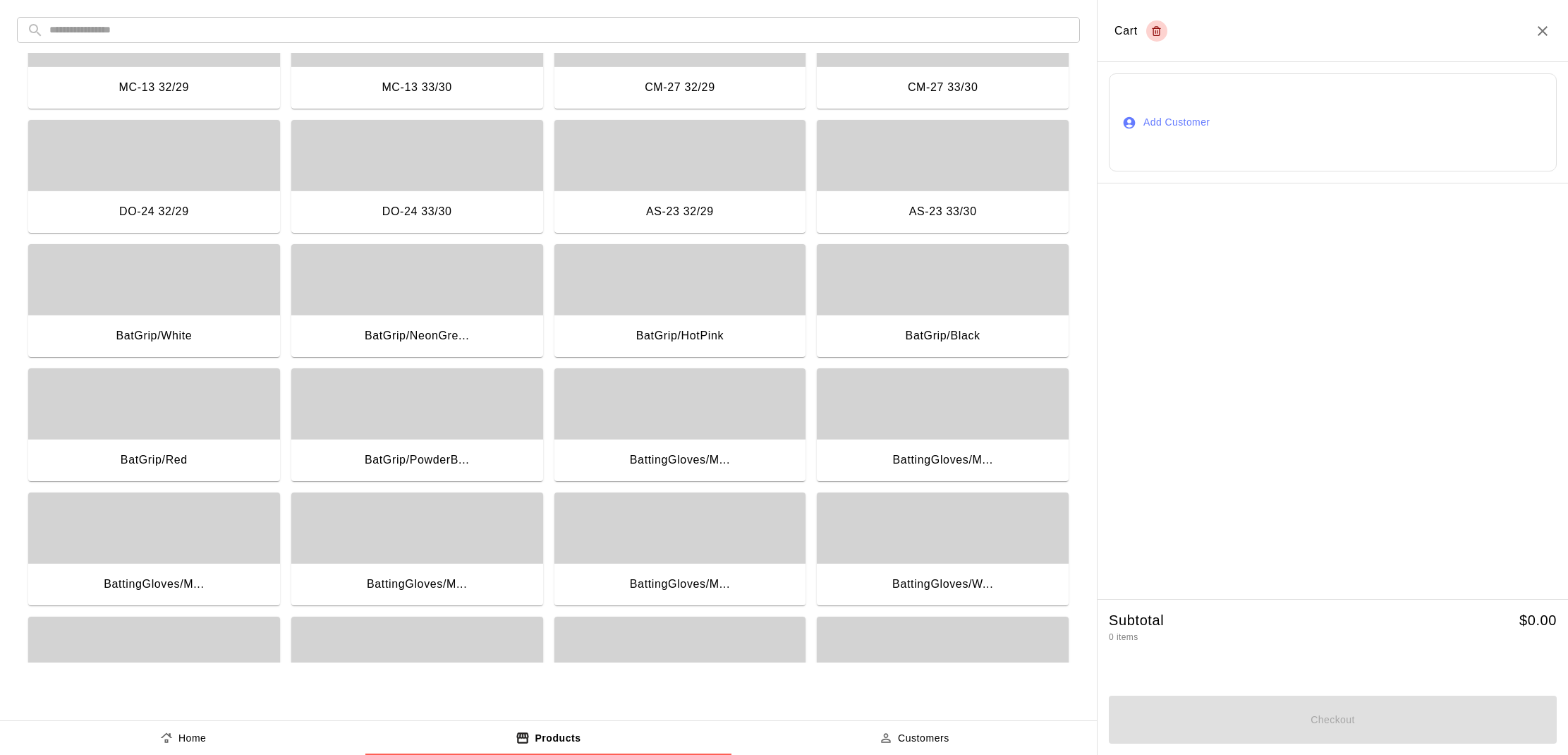
scroll to position [690, 0]
click at [936, 302] on div "button" at bounding box center [942, 278] width 252 height 70
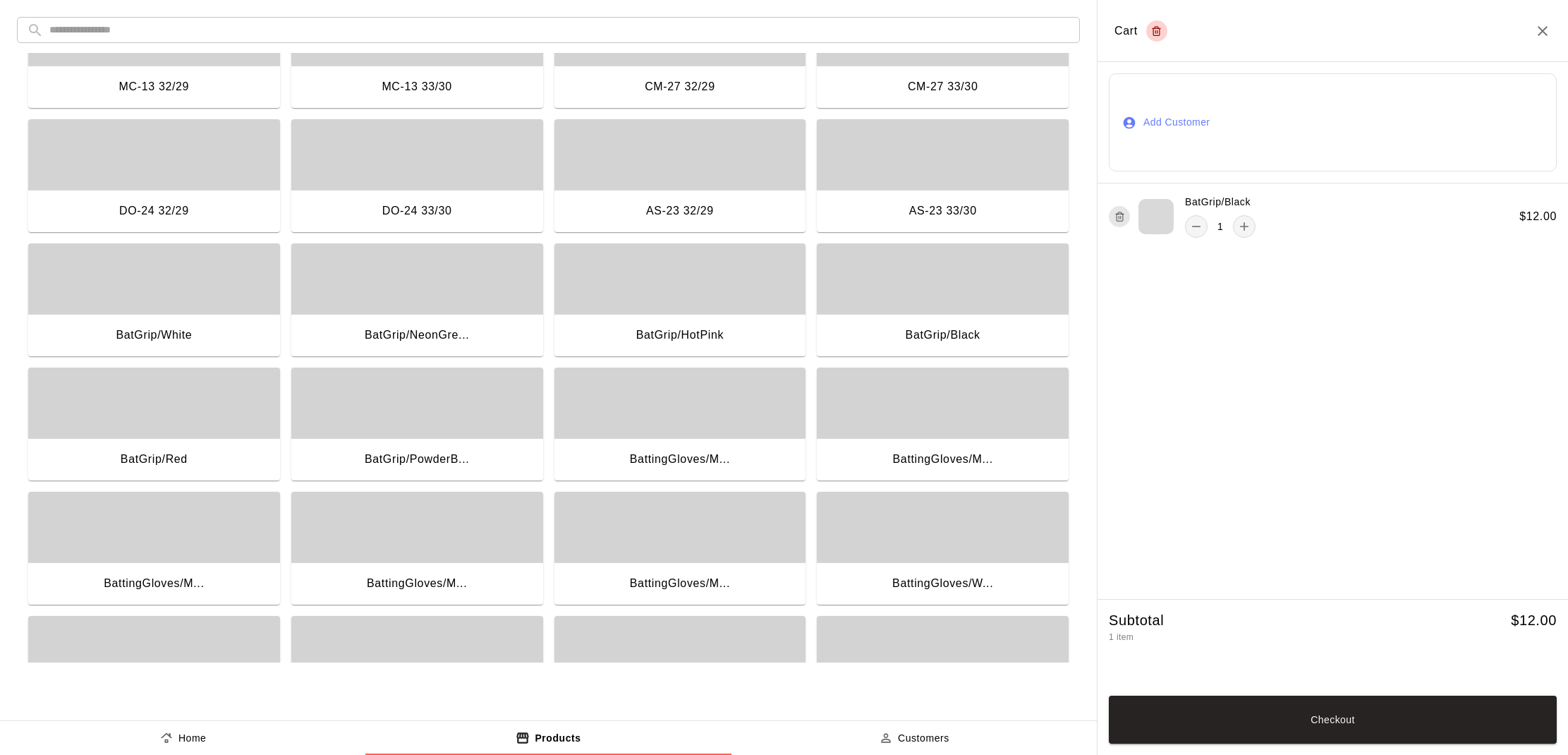
click at [1203, 115] on button "Add Customer" at bounding box center [1333, 122] width 448 height 98
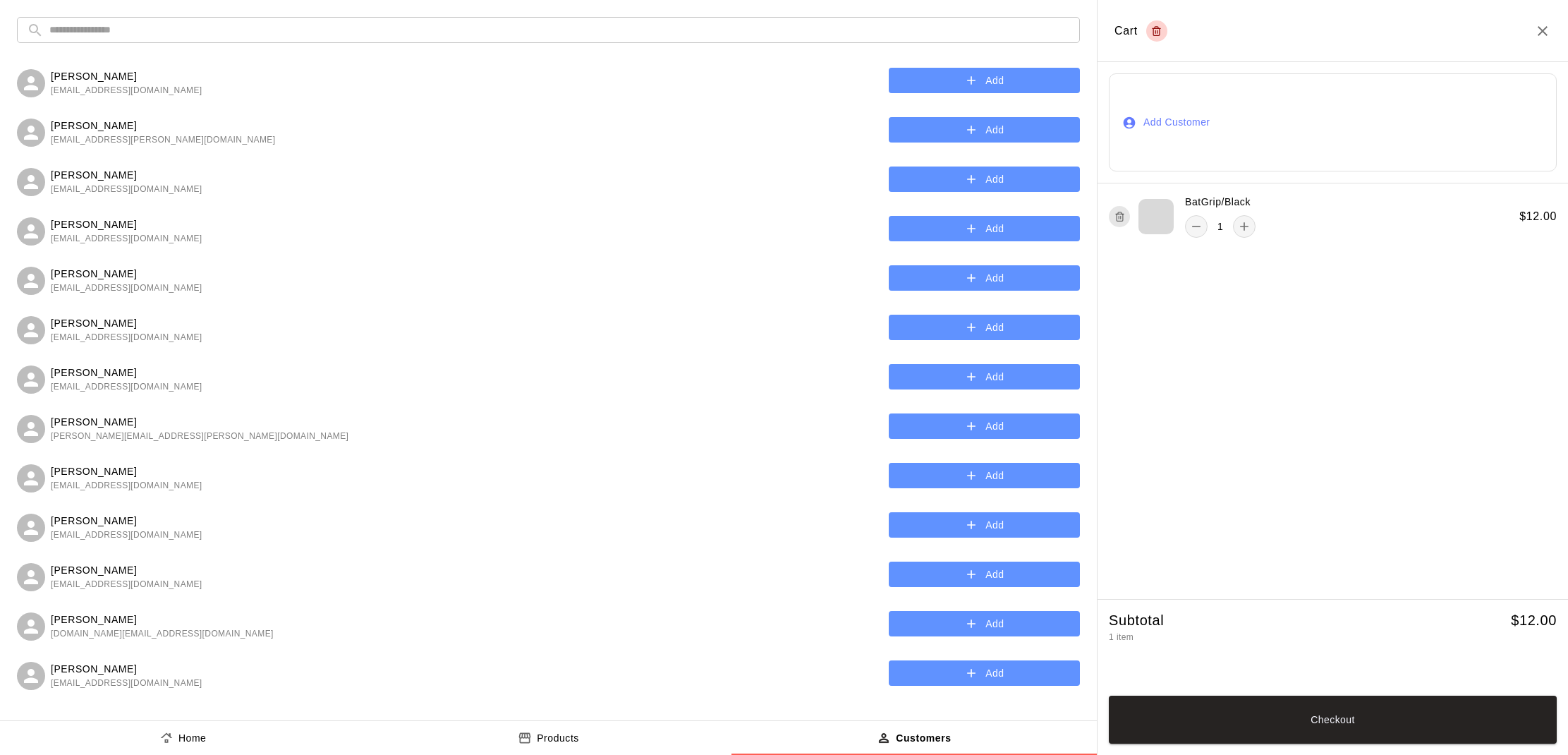
click at [127, 29] on input "text" at bounding box center [559, 30] width 1021 height 26
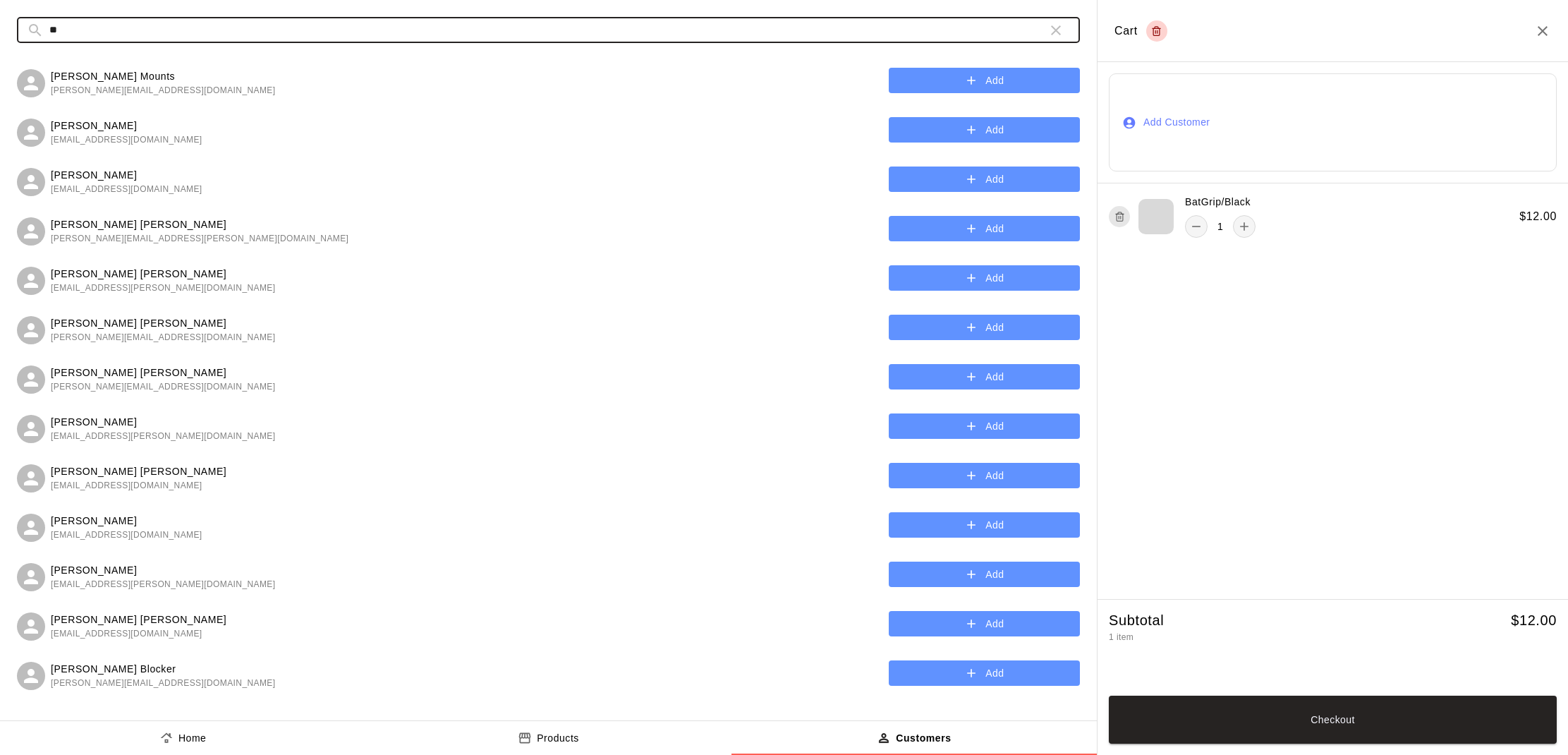
type input "*"
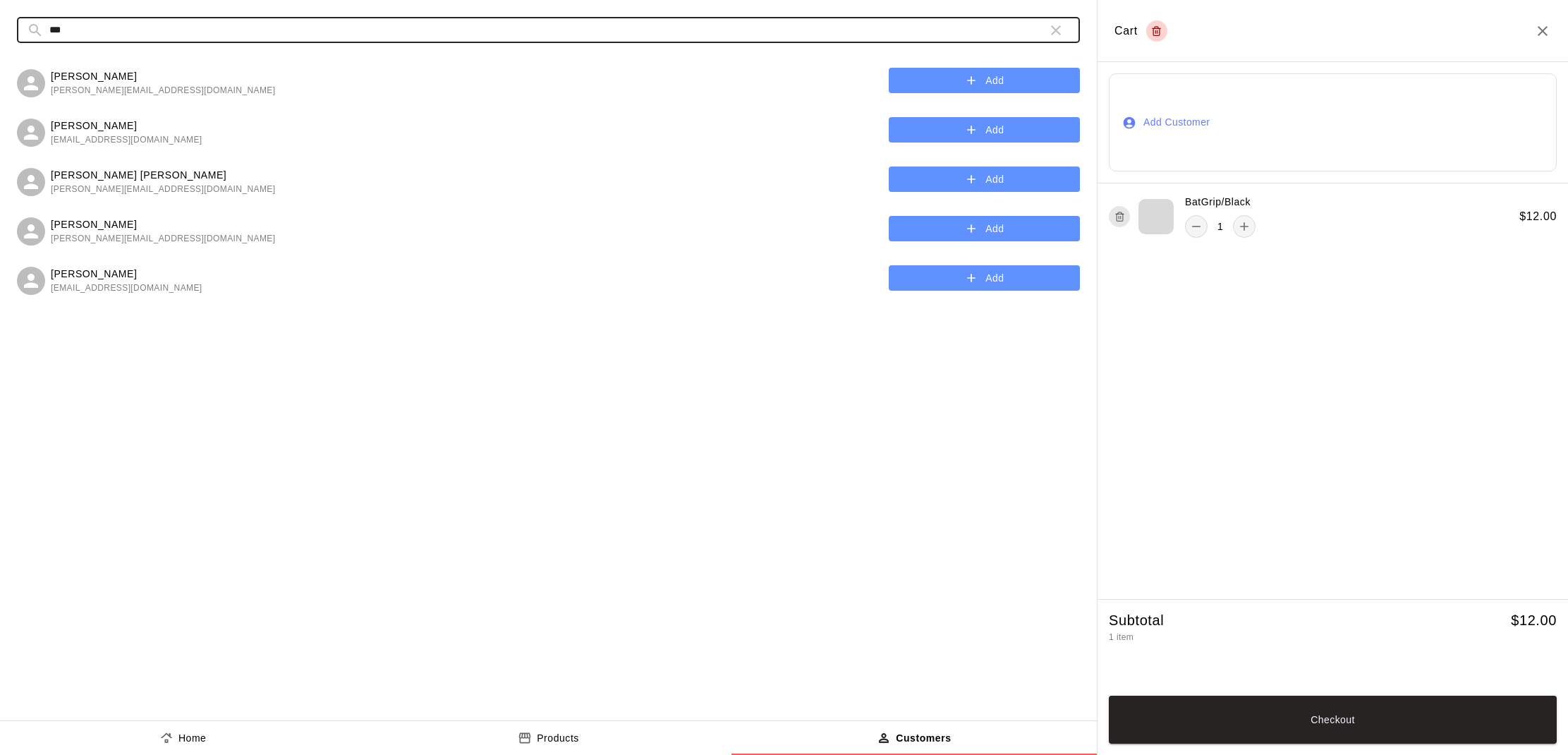
drag, startPoint x: 173, startPoint y: 28, endPoint x: 928, endPoint y: 185, distance: 771.2
click at [928, 185] on div "[PERSON_NAME] [PERSON_NAME][EMAIL_ADDRESS][DOMAIN_NAME] Add [PERSON_NAME] [EMAI…" at bounding box center [548, 378] width 1063 height 651
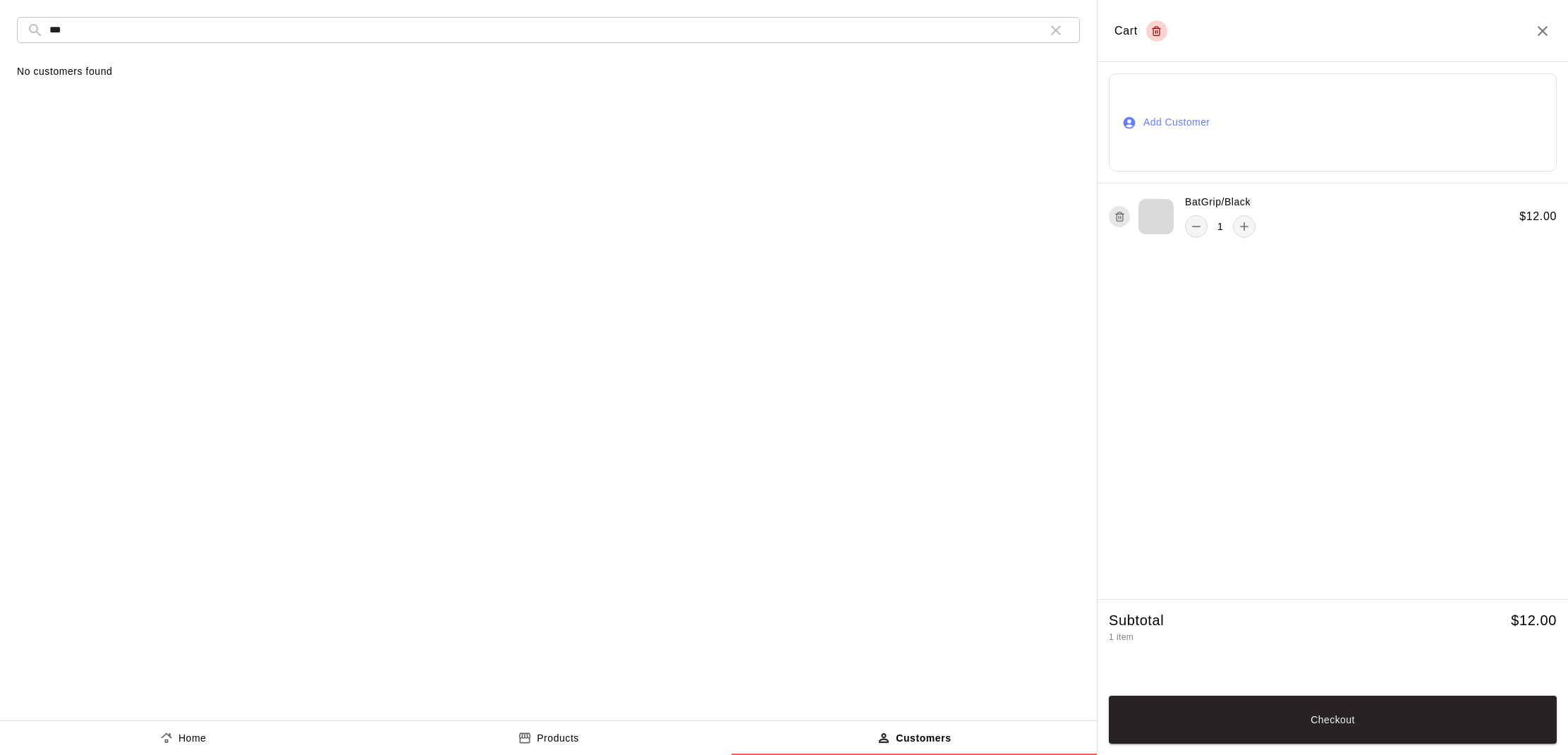
click at [87, 29] on input "***" at bounding box center [542, 30] width 987 height 26
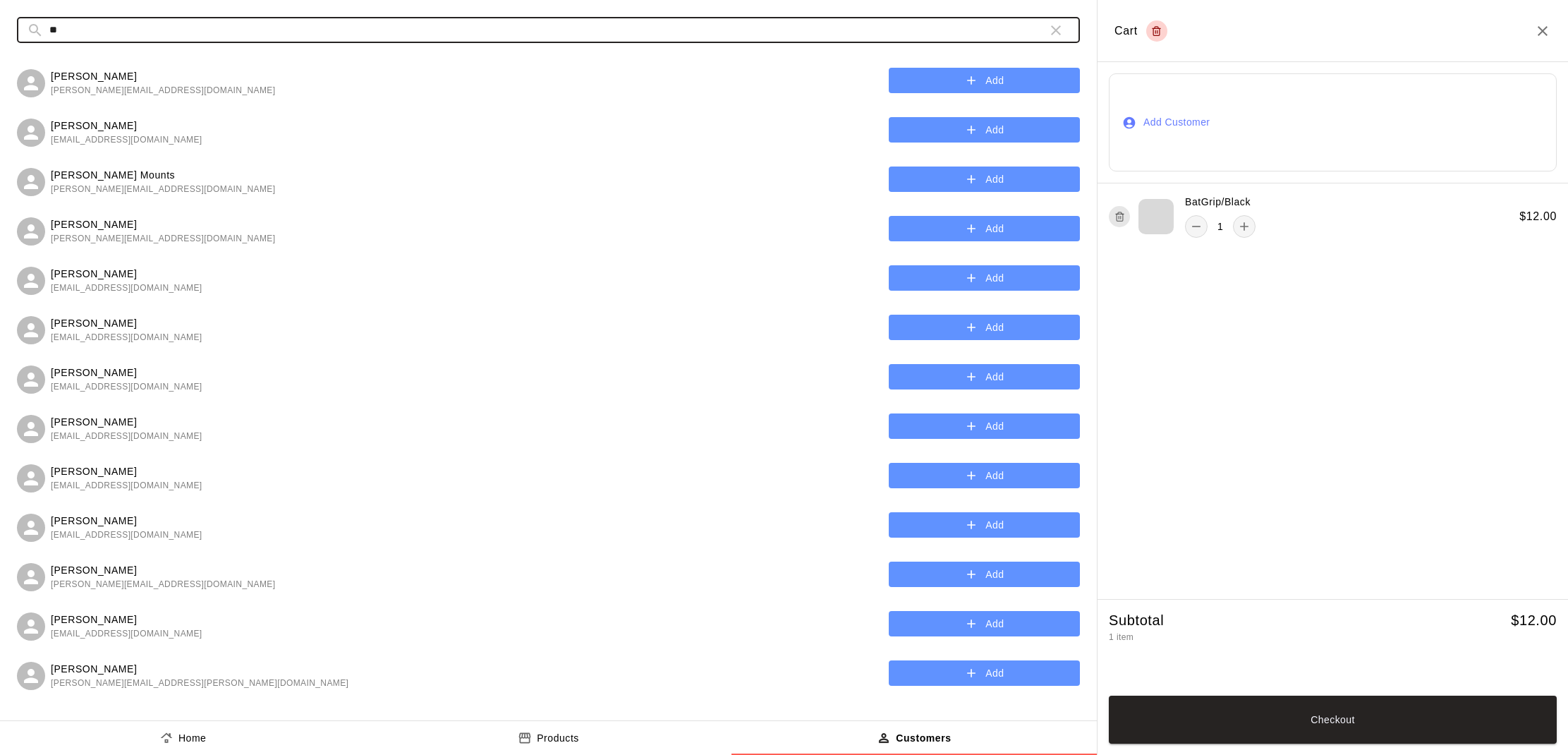
type input "*"
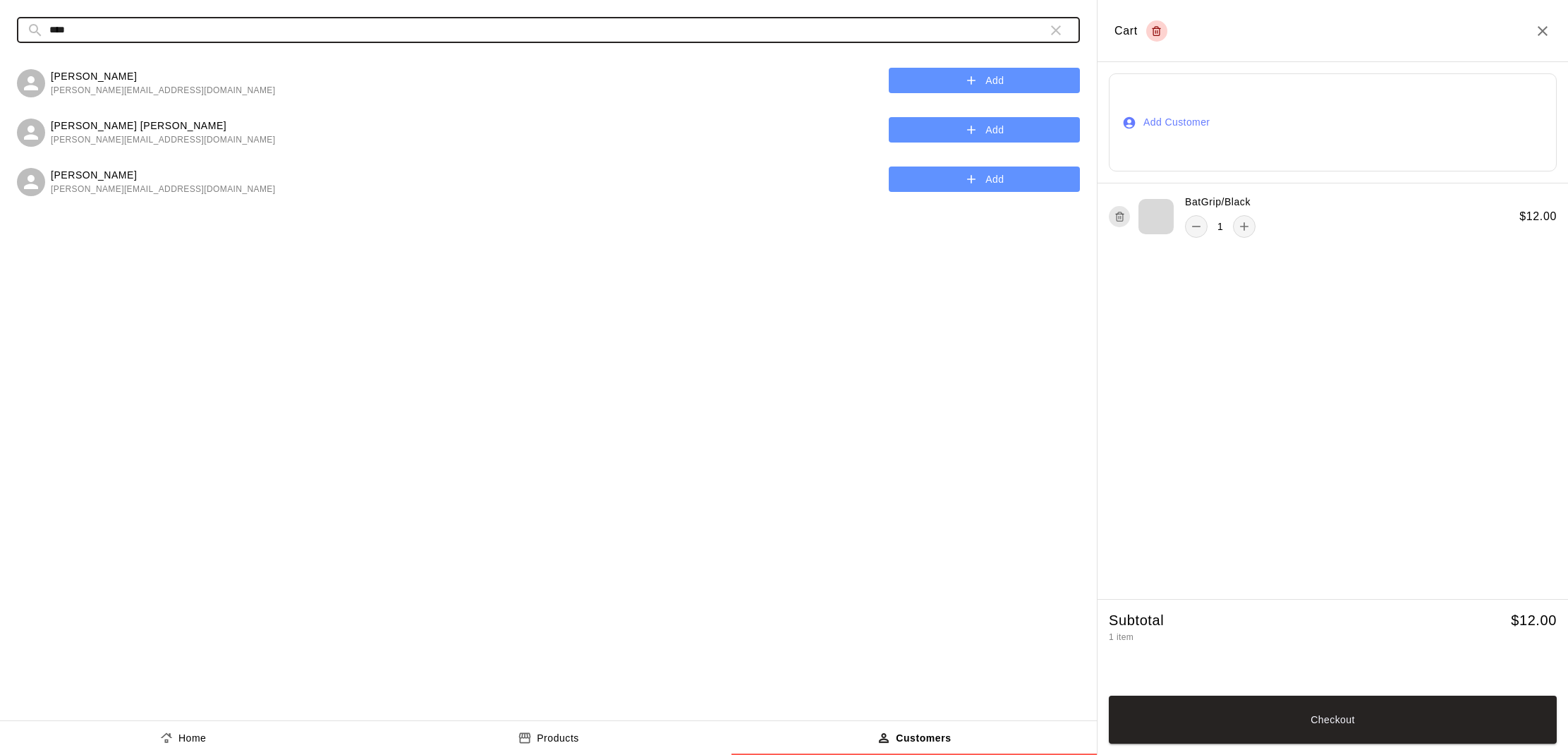
type input "****"
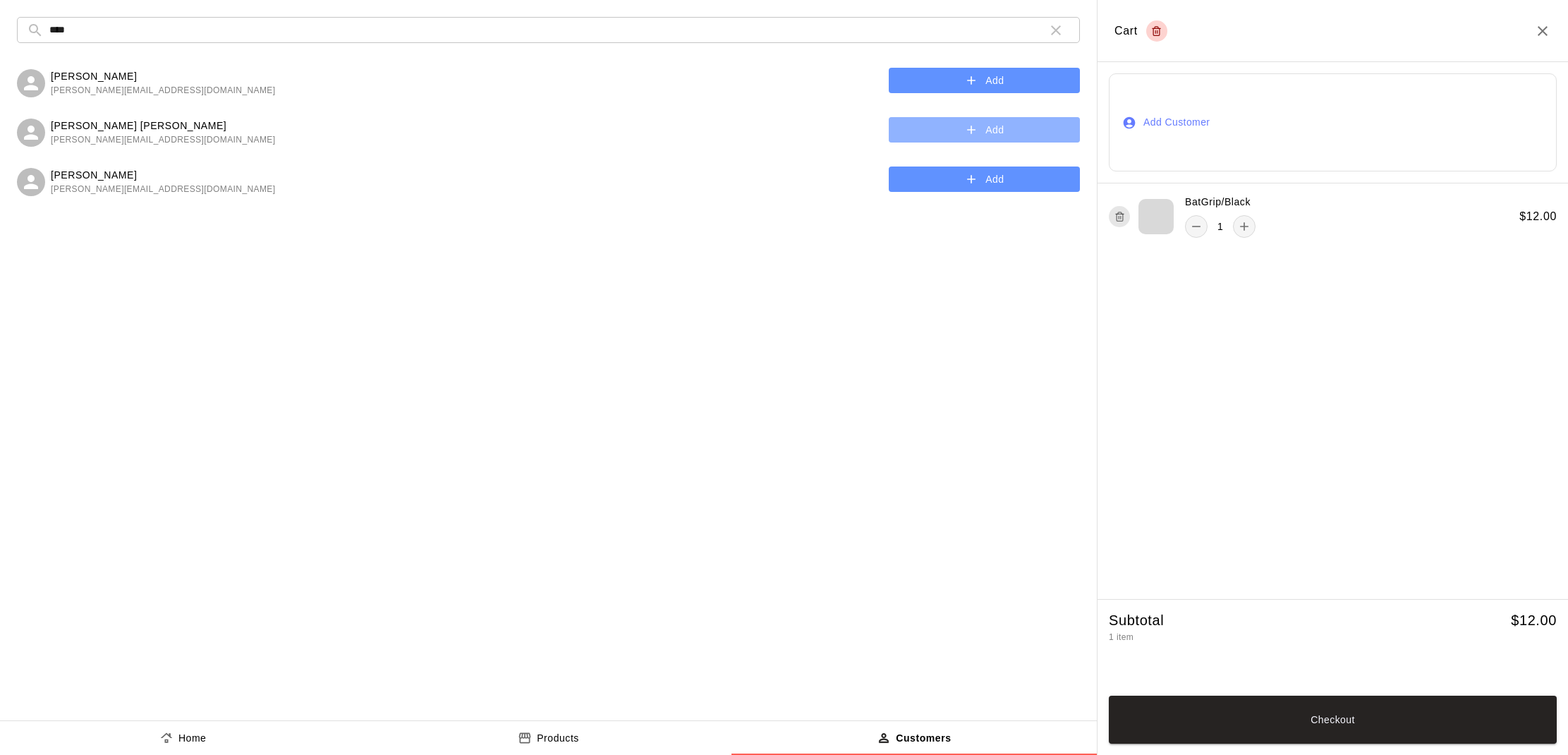
click at [1017, 131] on button "Add" at bounding box center [985, 130] width 191 height 26
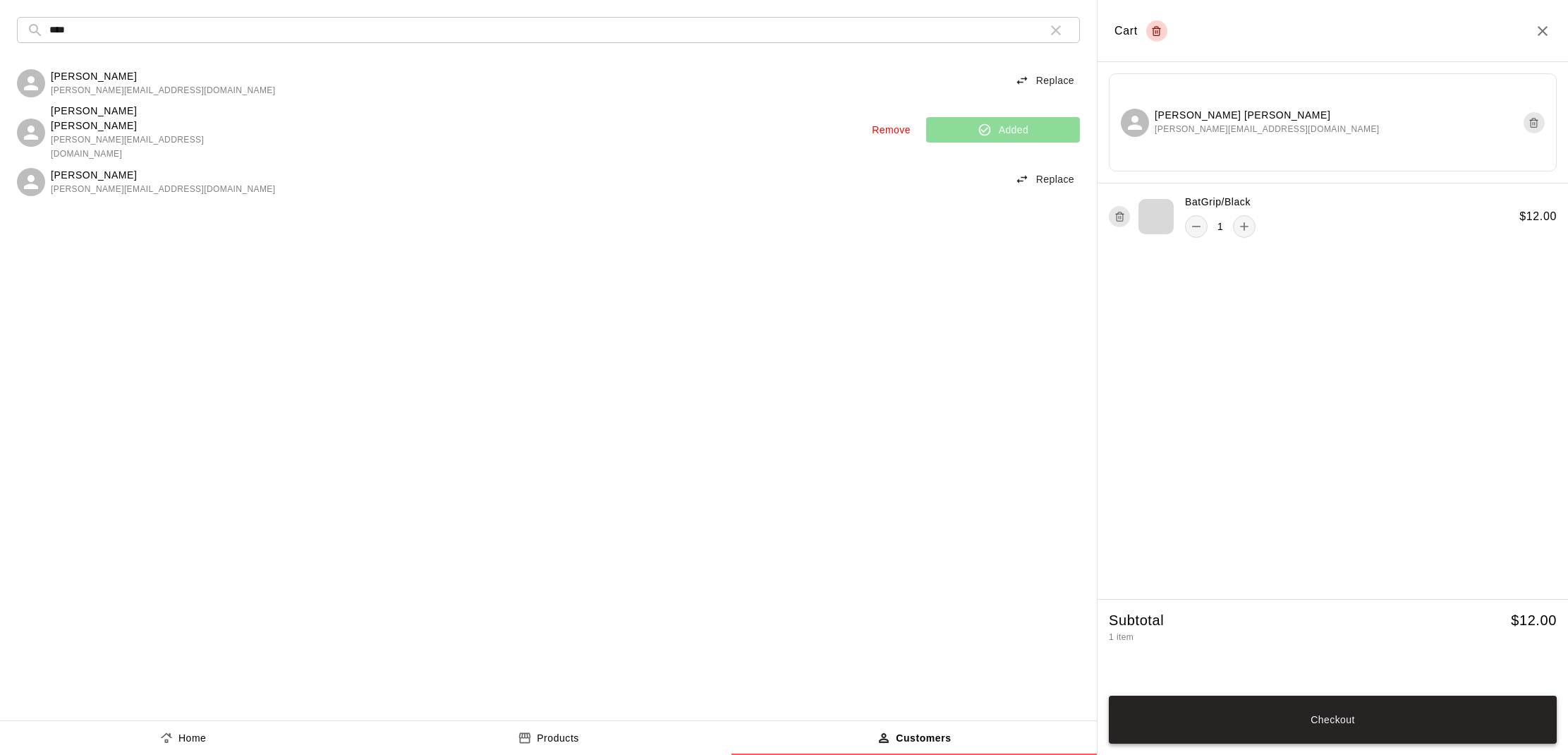
click at [1431, 718] on button "Checkout" at bounding box center [1333, 719] width 448 height 48
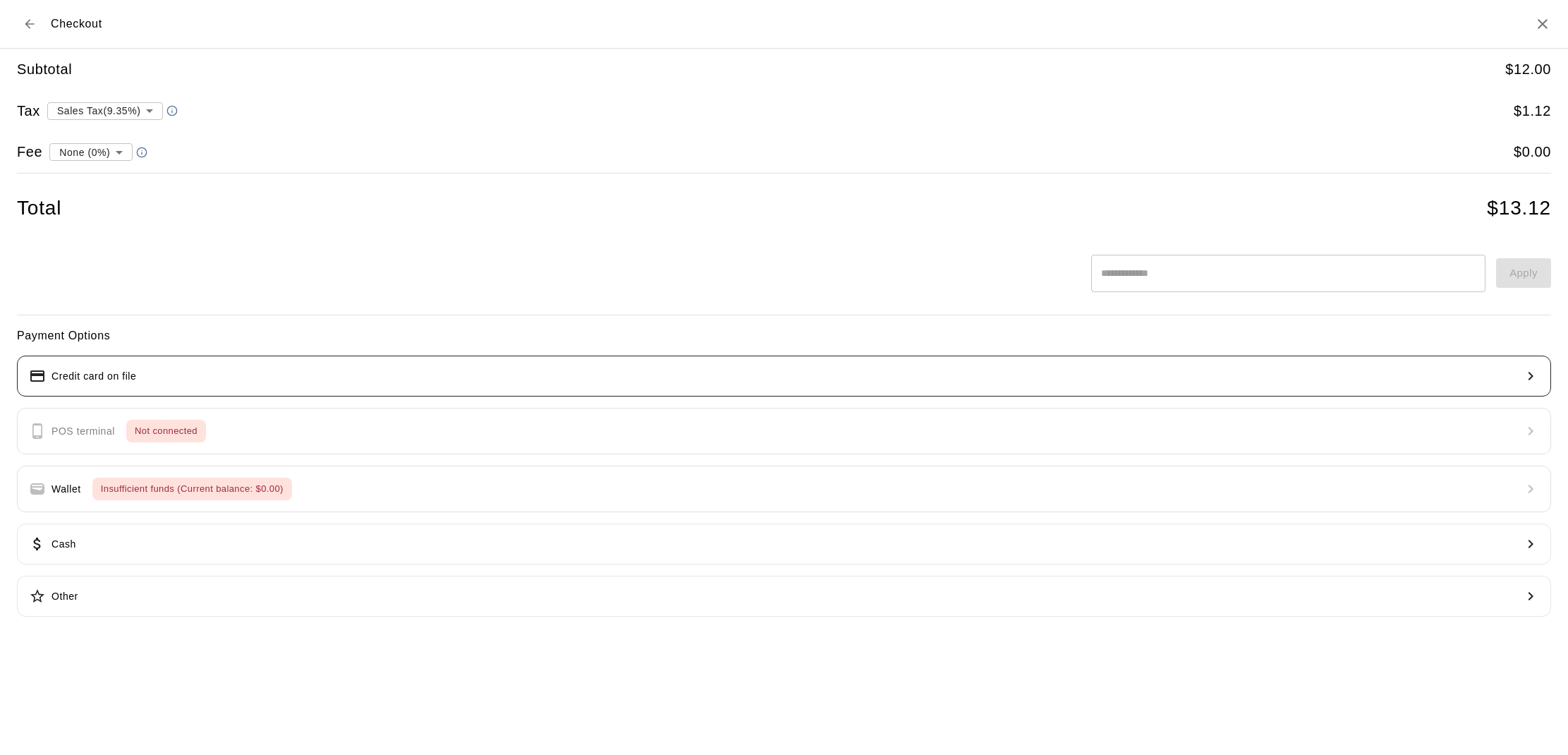
click at [123, 373] on p "Credit card on file" at bounding box center [94, 376] width 85 height 15
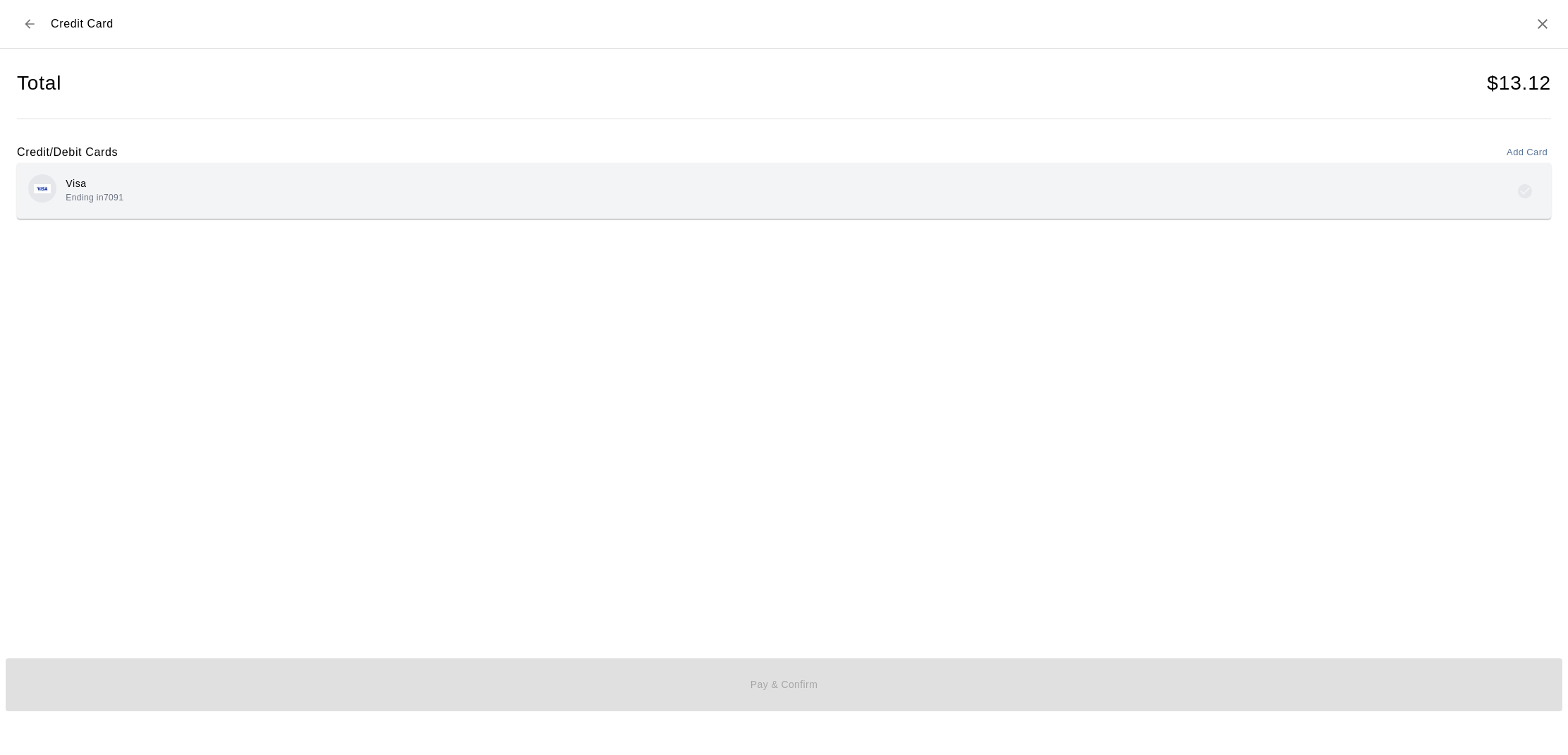
click at [1485, 188] on div "Visa Ending in 7091" at bounding box center [784, 191] width 1512 height 33
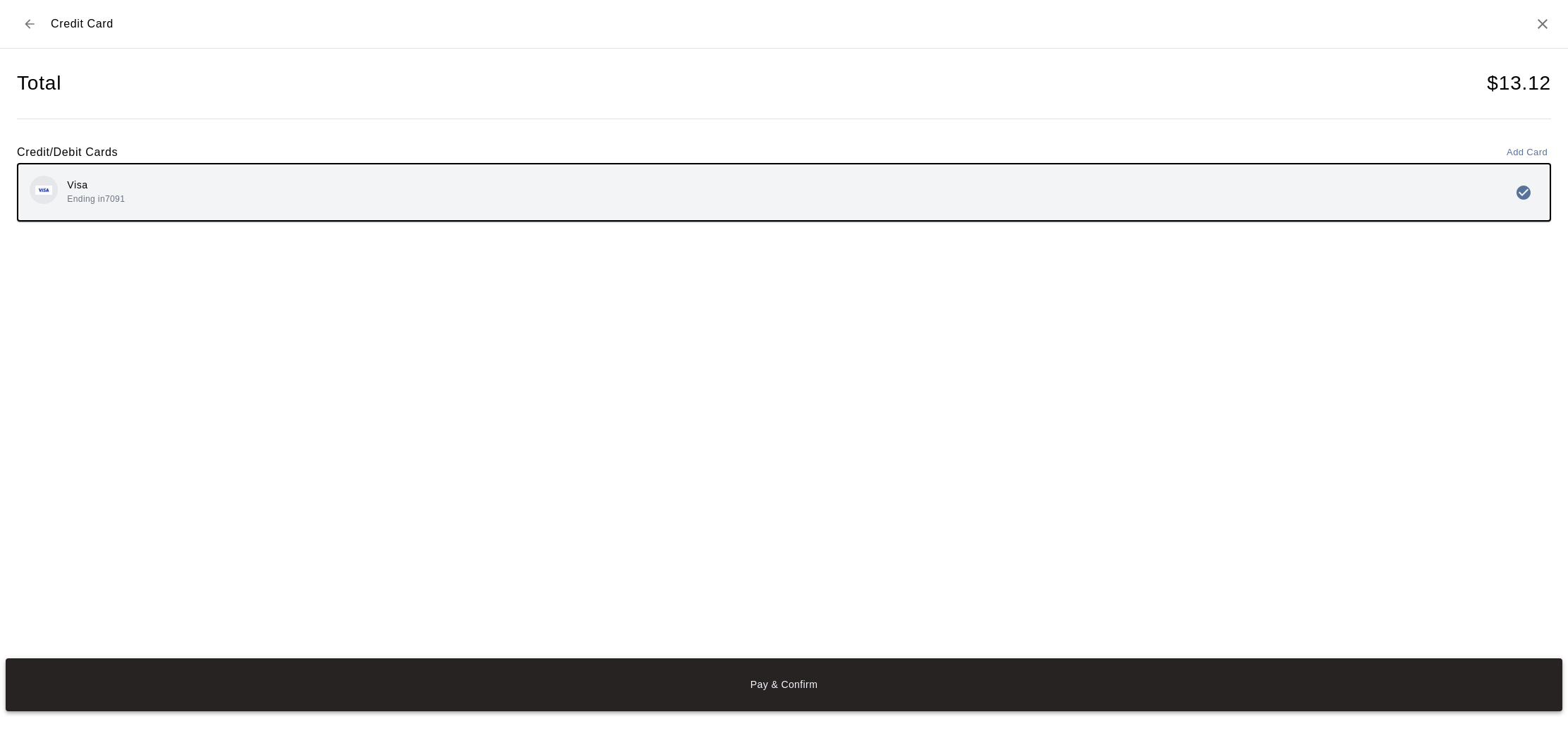
click at [1046, 703] on button "Pay & Confirm" at bounding box center [783, 685] width 1556 height 53
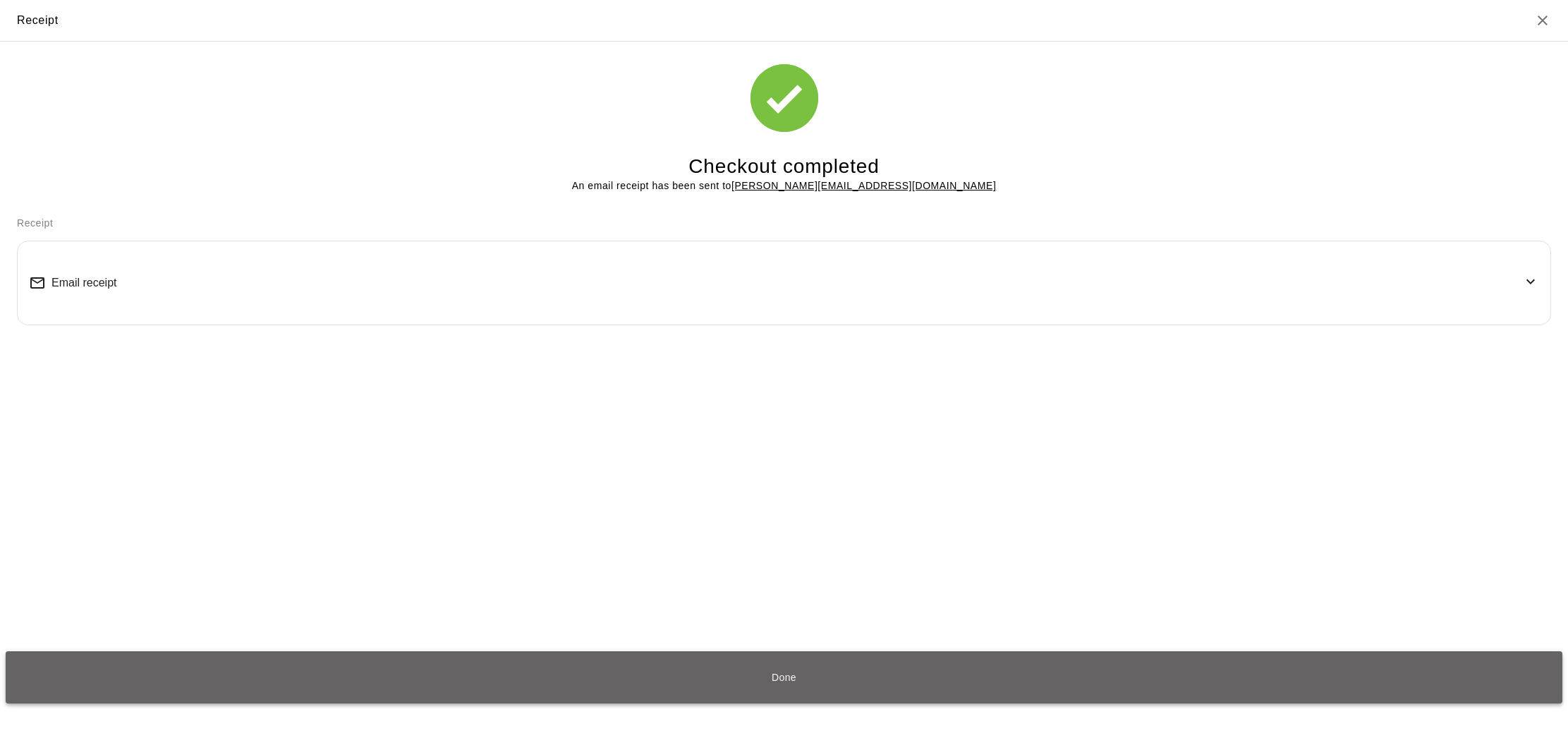
click at [939, 658] on button "Done" at bounding box center [783, 678] width 1556 height 53
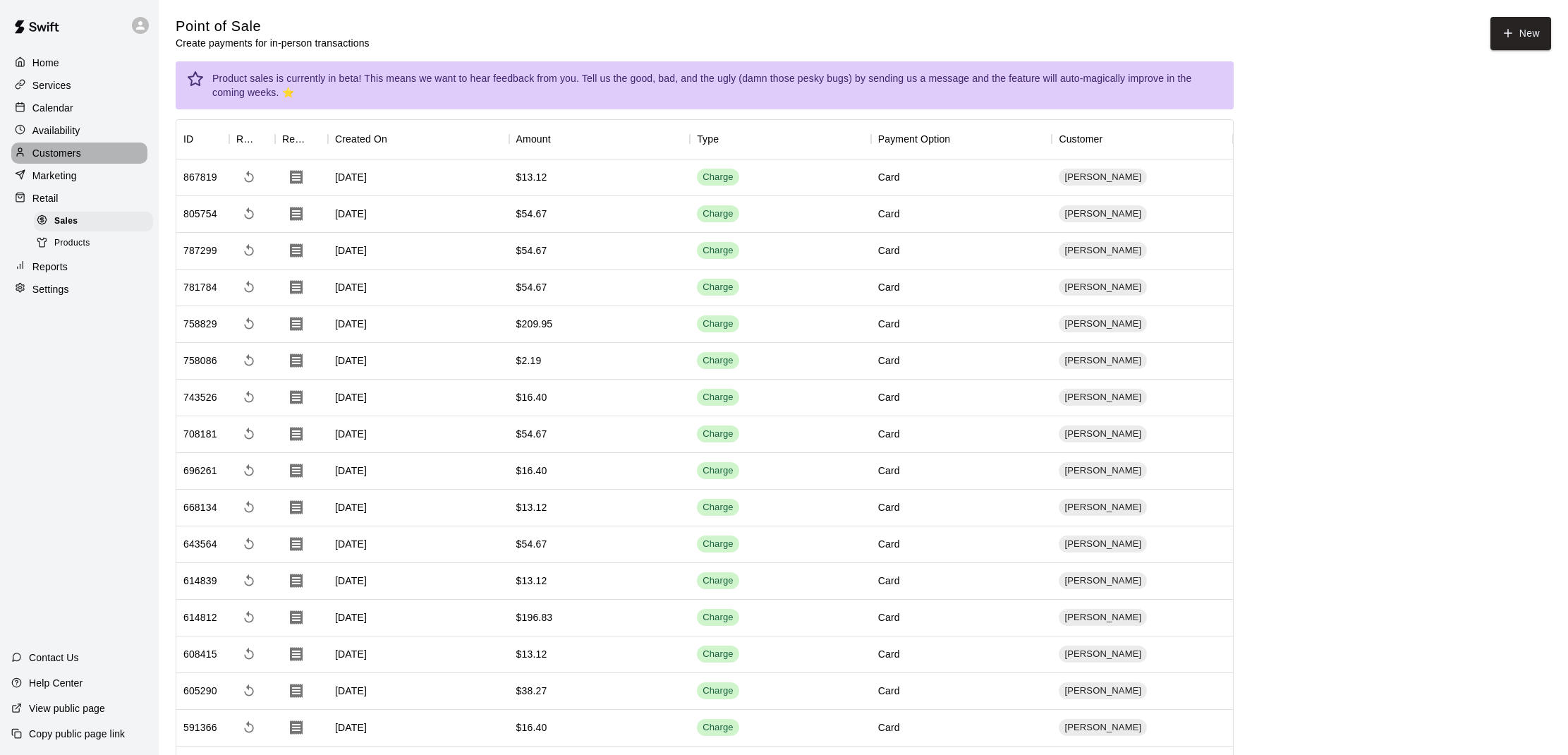
click at [74, 156] on p "Customers" at bounding box center [56, 153] width 49 height 14
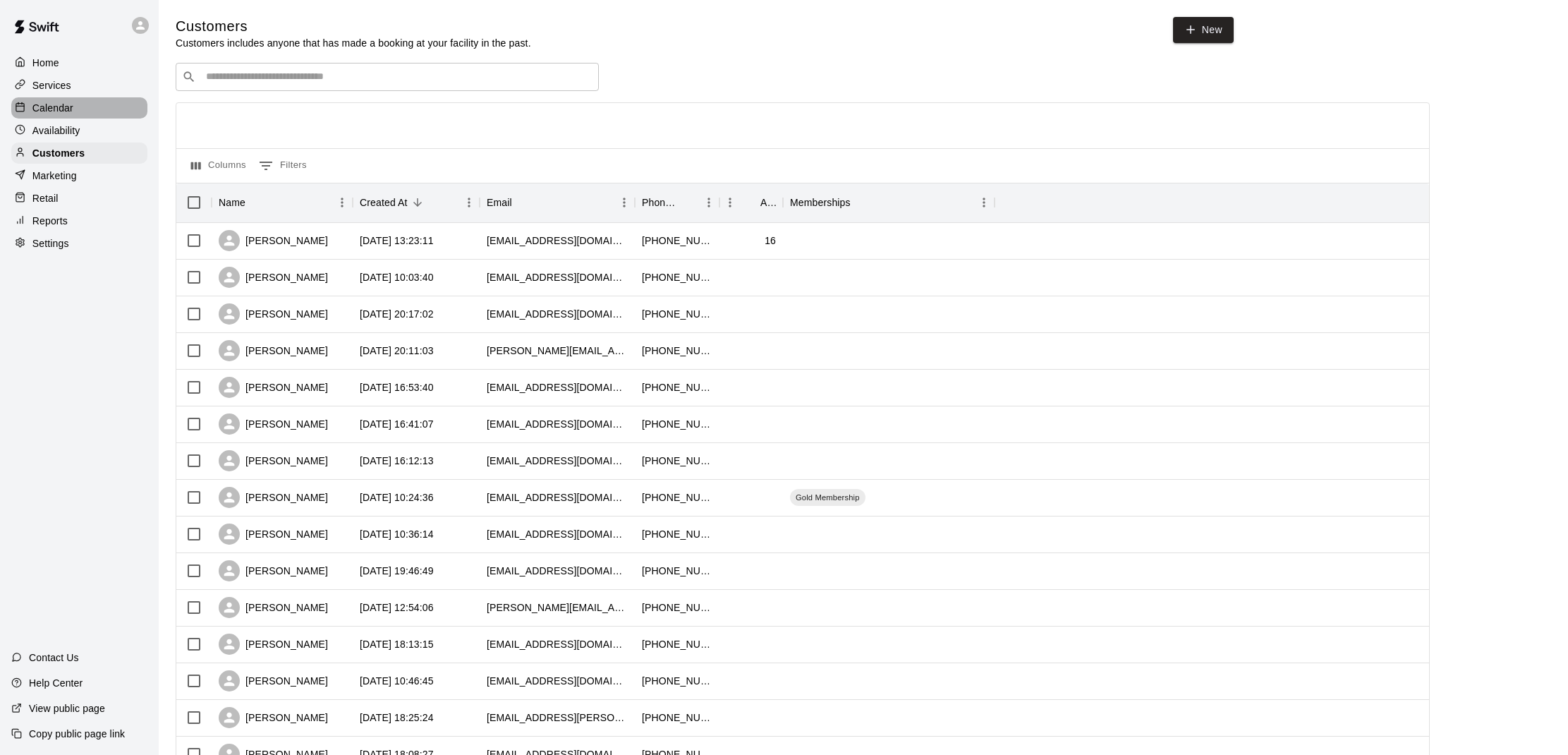
click at [83, 111] on div "Calendar" at bounding box center [79, 107] width 136 height 21
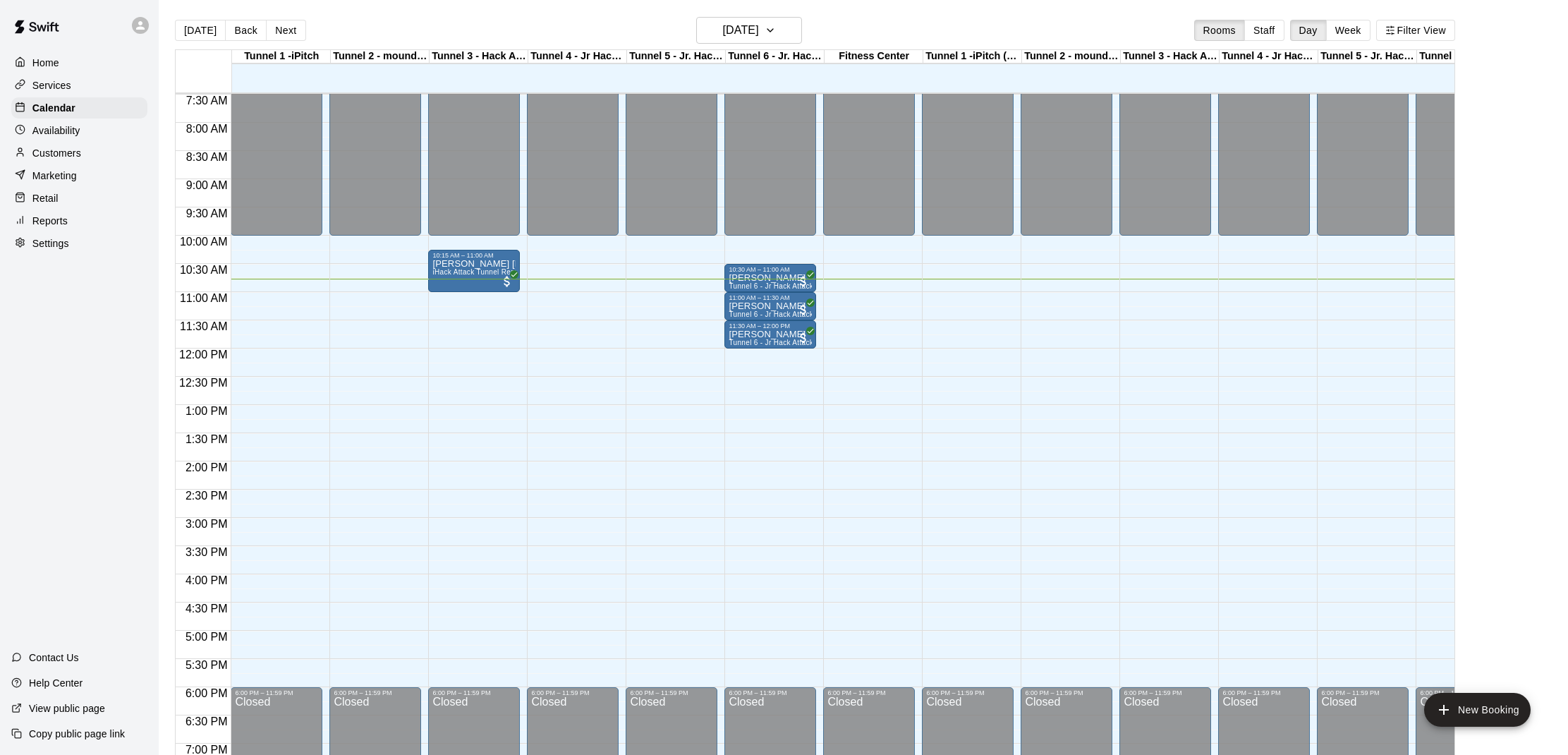
scroll to position [415, 0]
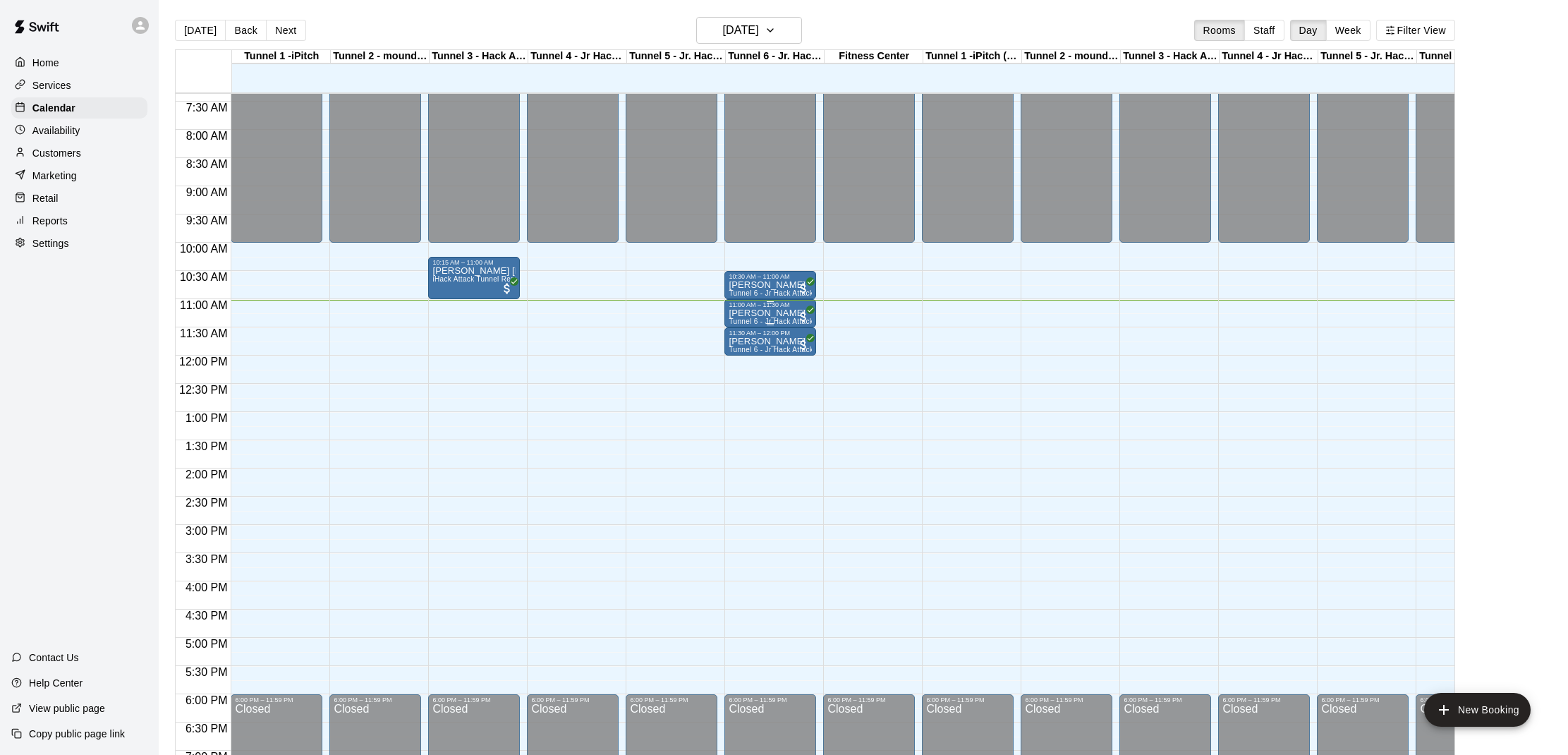
click at [745, 313] on p "[PERSON_NAME]" at bounding box center [770, 313] width 83 height 0
click at [745, 367] on img "edit" at bounding box center [743, 362] width 16 height 16
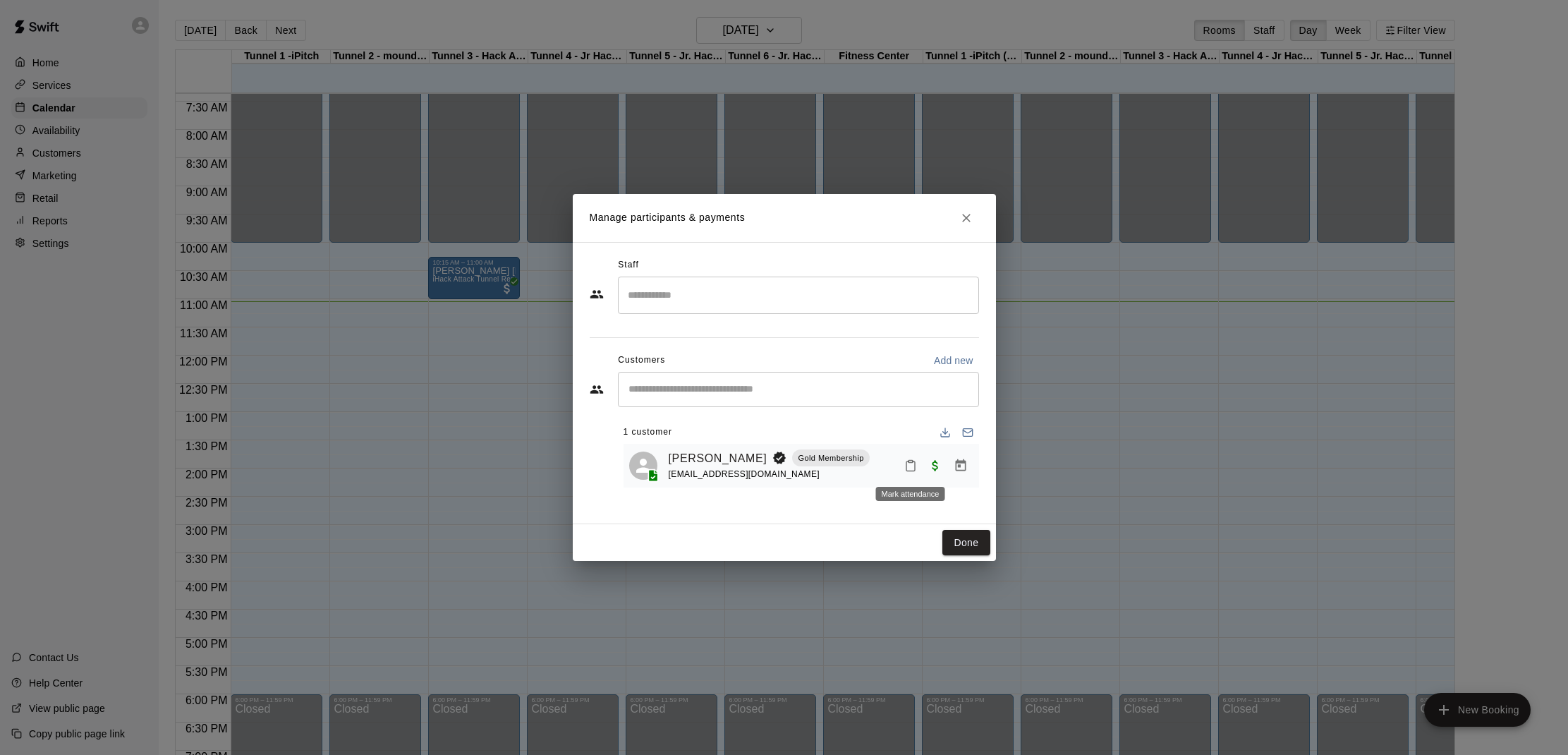
click at [907, 473] on button "Mark attendance" at bounding box center [910, 466] width 24 height 24
click at [937, 464] on li "[PERSON_NAME] attended" at bounding box center [992, 464] width 165 height 22
click at [957, 542] on button "Done" at bounding box center [965, 543] width 47 height 26
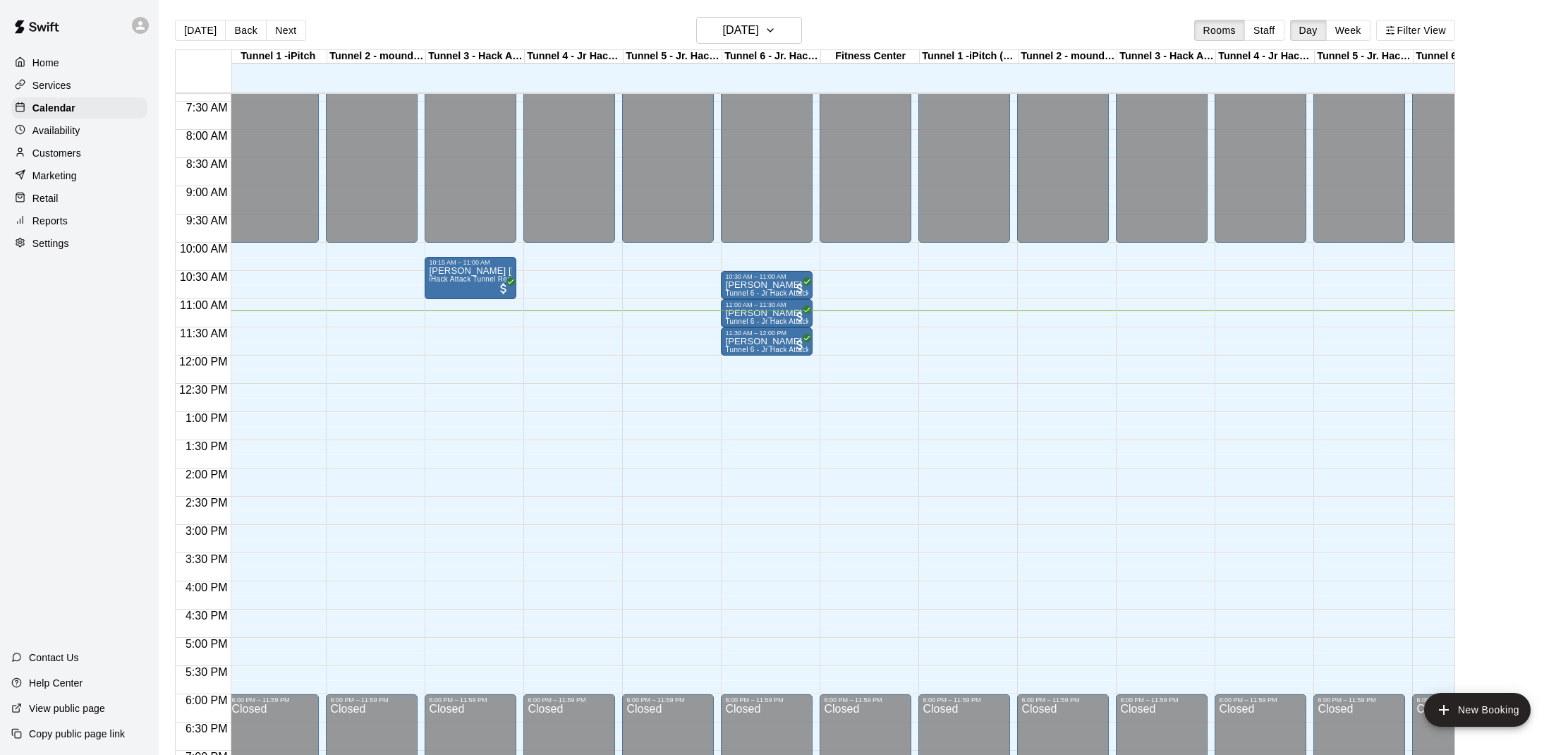
scroll to position [415, 4]
click at [749, 343] on p "[PERSON_NAME]" at bounding box center [767, 343] width 83 height 0
click at [746, 398] on img "edit" at bounding box center [740, 391] width 16 height 16
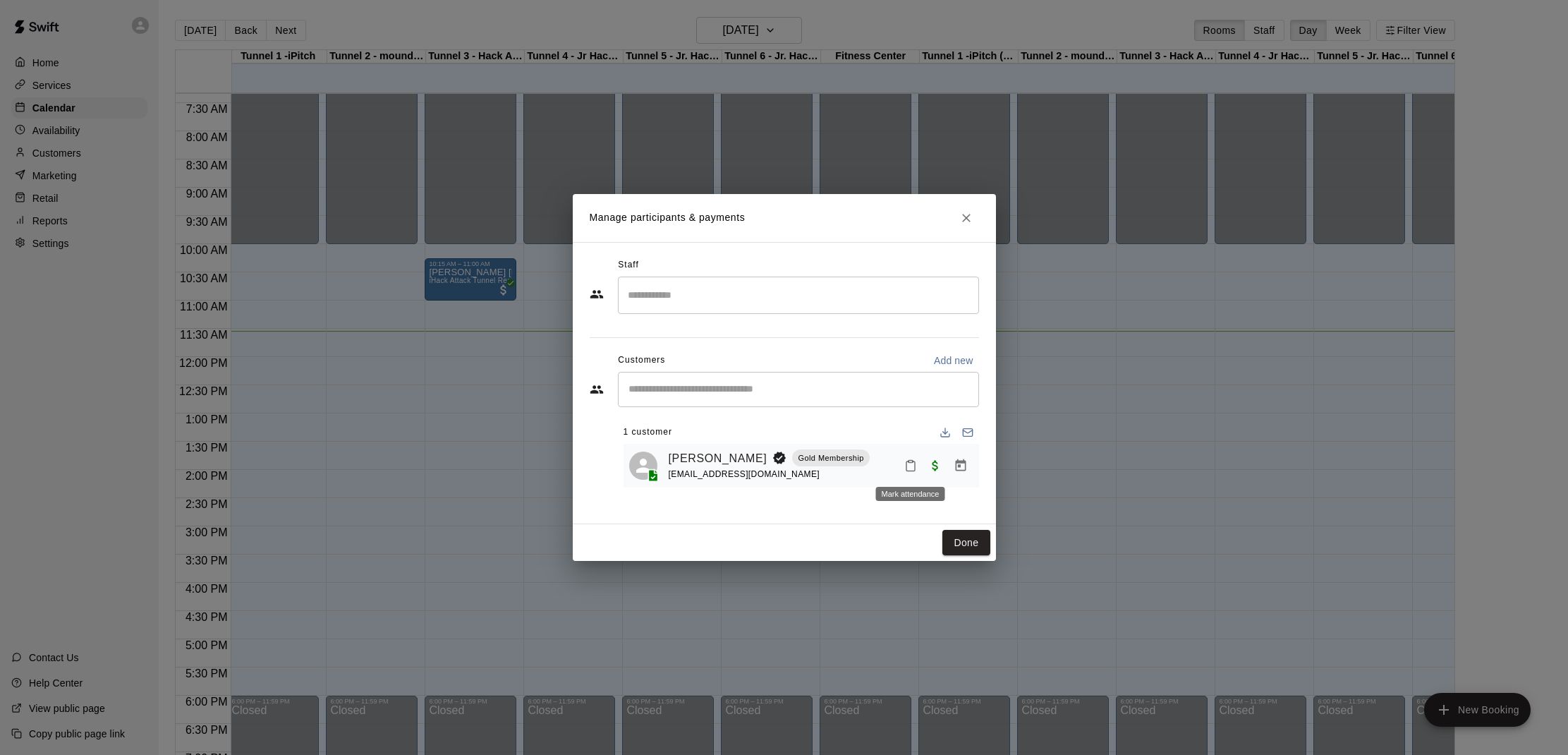
click at [911, 466] on icon "Mark attendance" at bounding box center [911, 466] width 12 height 12
drag, startPoint x: 945, startPoint y: 468, endPoint x: 946, endPoint y: 492, distance: 24.0
click at [945, 468] on li "[PERSON_NAME] attended" at bounding box center [998, 469] width 165 height 22
click at [963, 537] on button "Done" at bounding box center [965, 543] width 47 height 26
